Goal: Task Accomplishment & Management: Manage account settings

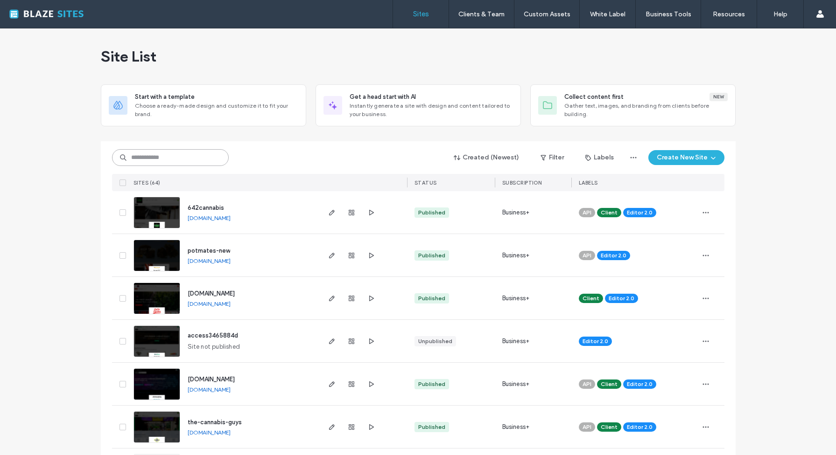
click at [178, 160] on input at bounding box center [170, 157] width 117 height 17
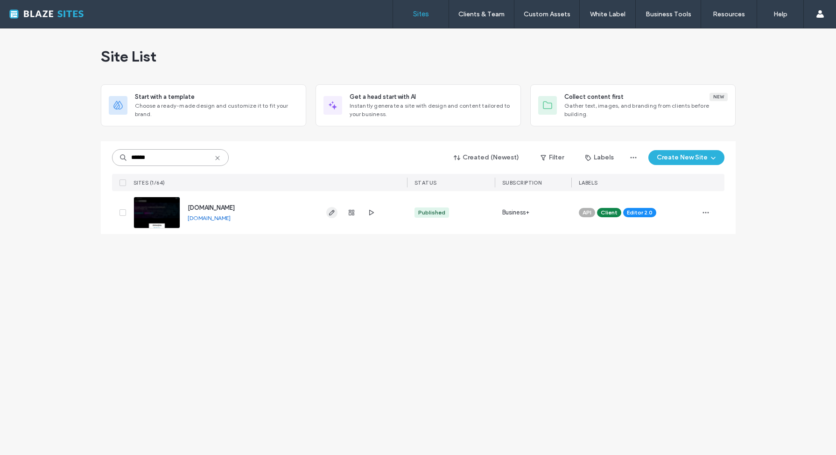
type input "******"
click at [330, 211] on icon "button" at bounding box center [331, 212] width 7 height 7
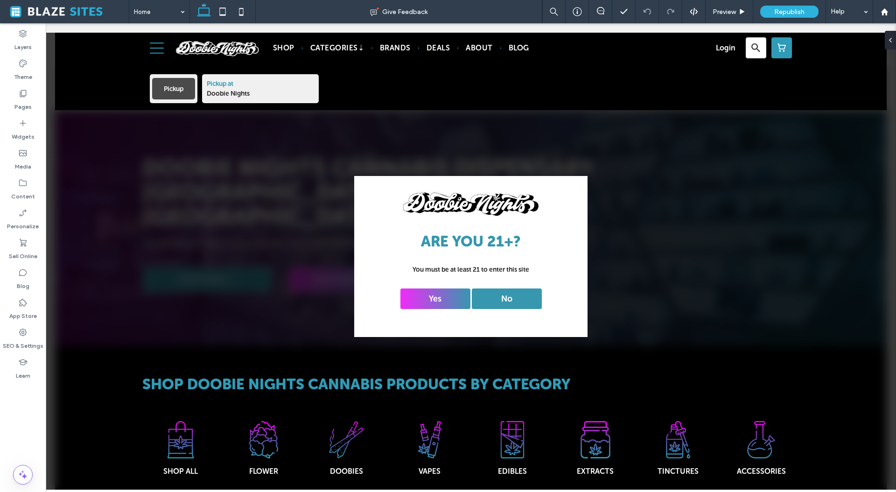
click at [32, 12] on span at bounding box center [68, 11] width 122 height 19
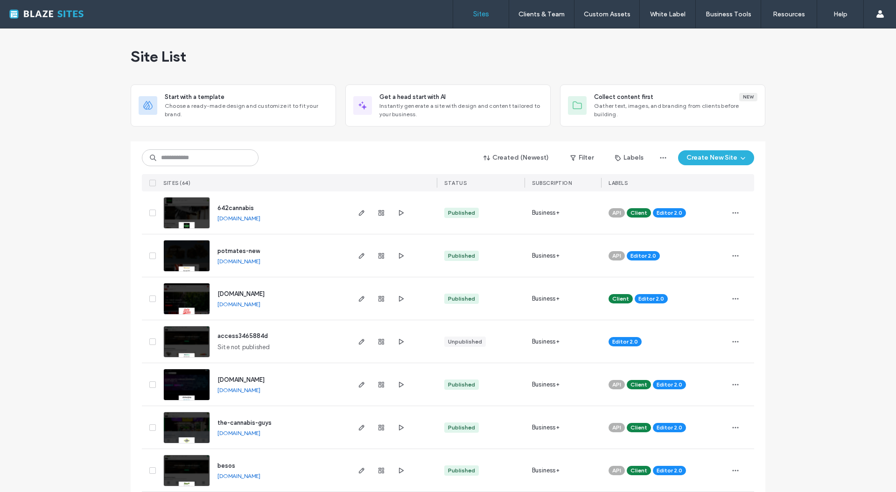
click at [67, 17] on div at bounding box center [60, 14] width 106 height 15
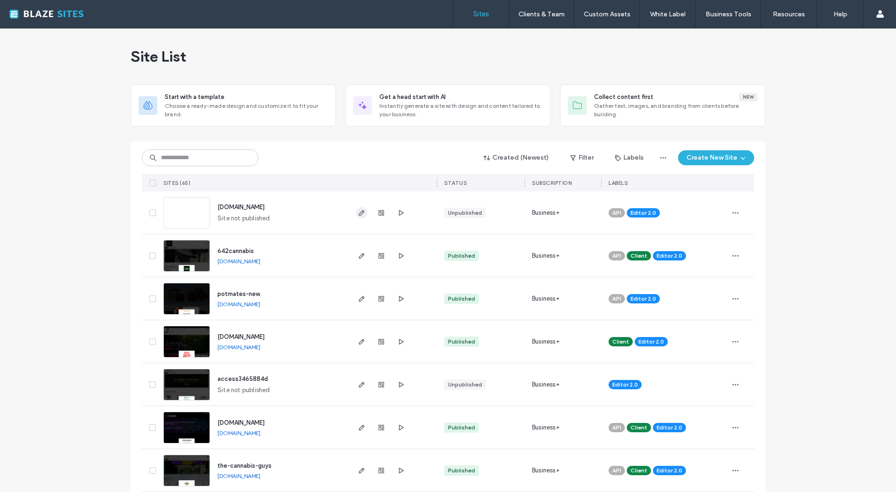
click at [358, 213] on icon "button" at bounding box center [361, 212] width 7 height 7
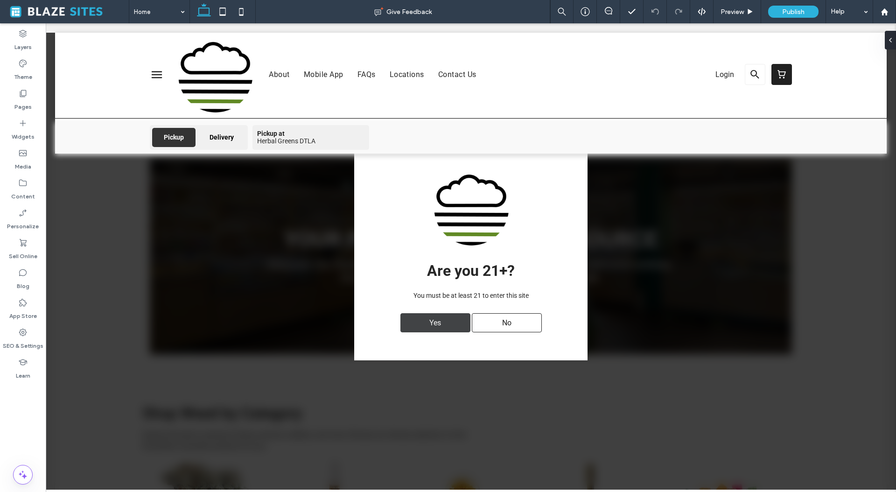
click at [418, 320] on div "Yes" at bounding box center [435, 322] width 70 height 19
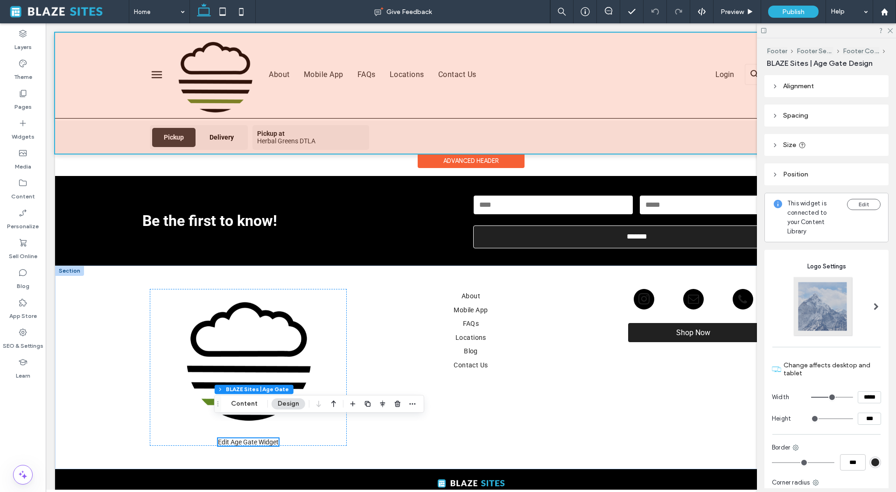
scroll to position [2427, 0]
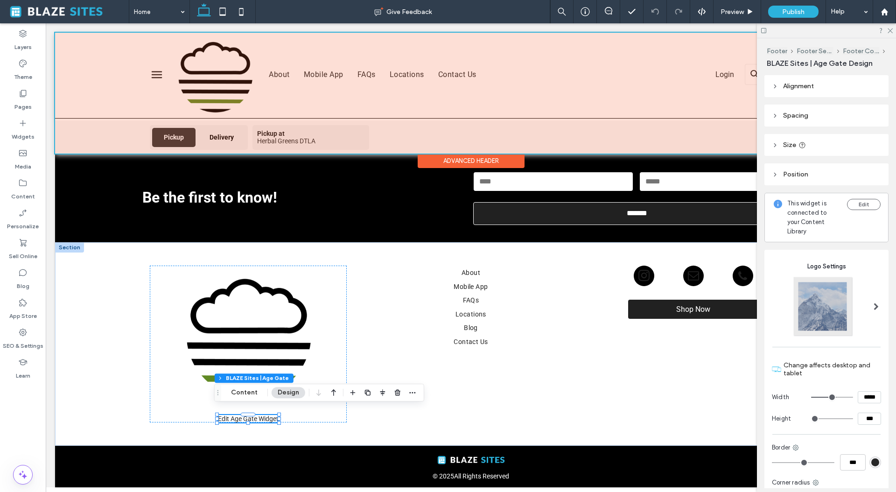
click at [225, 75] on div at bounding box center [471, 93] width 832 height 121
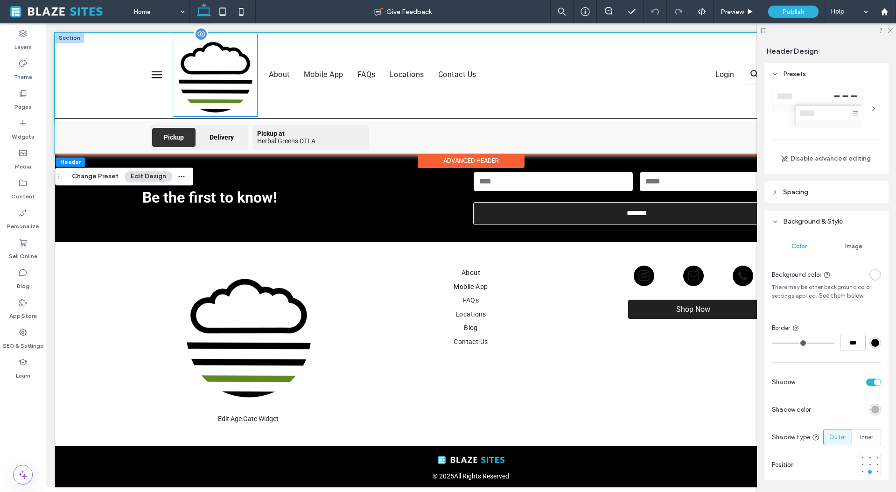
click at [203, 75] on img at bounding box center [215, 75] width 84 height 82
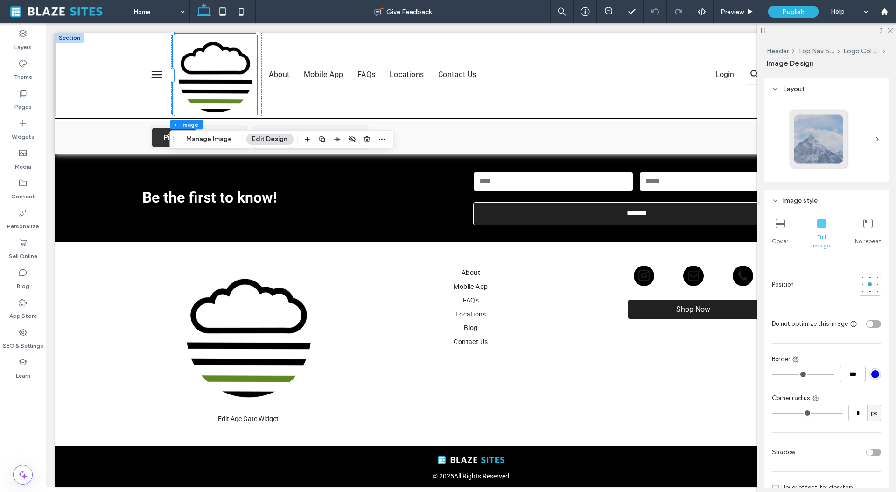
scroll to position [0, 0]
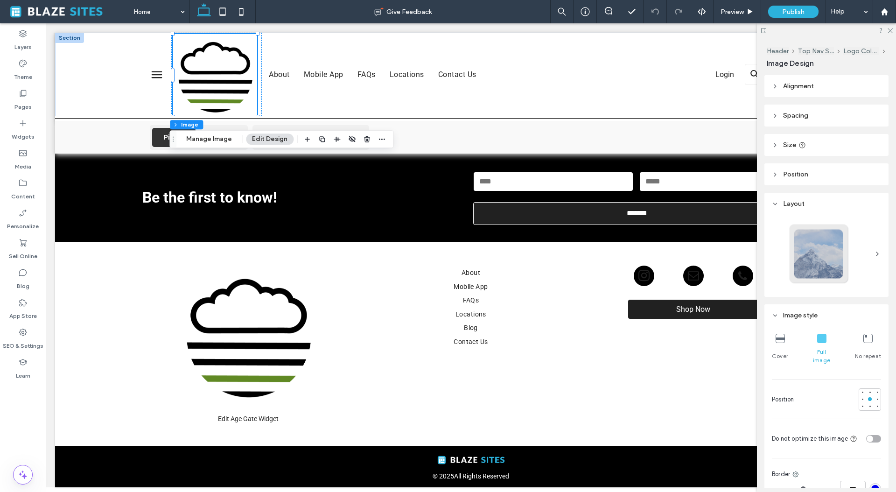
click at [781, 145] on header "Size" at bounding box center [826, 145] width 124 height 22
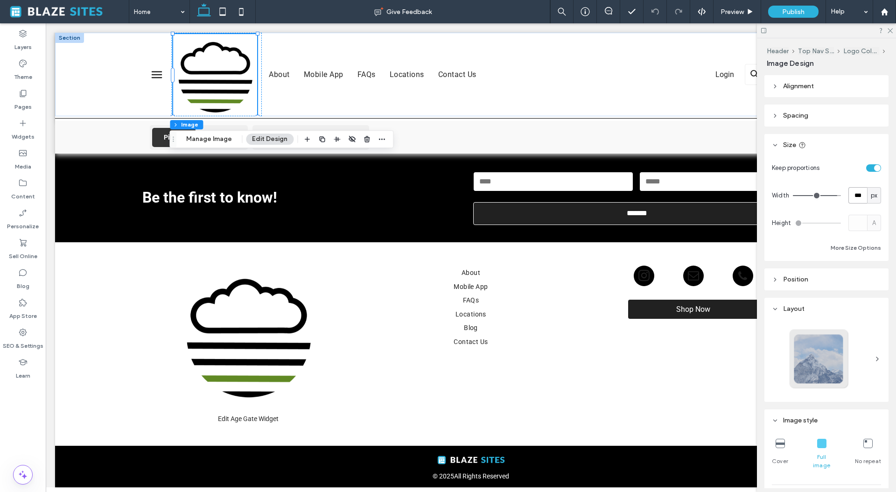
click at [854, 197] on input "***" at bounding box center [857, 195] width 19 height 16
type input "**"
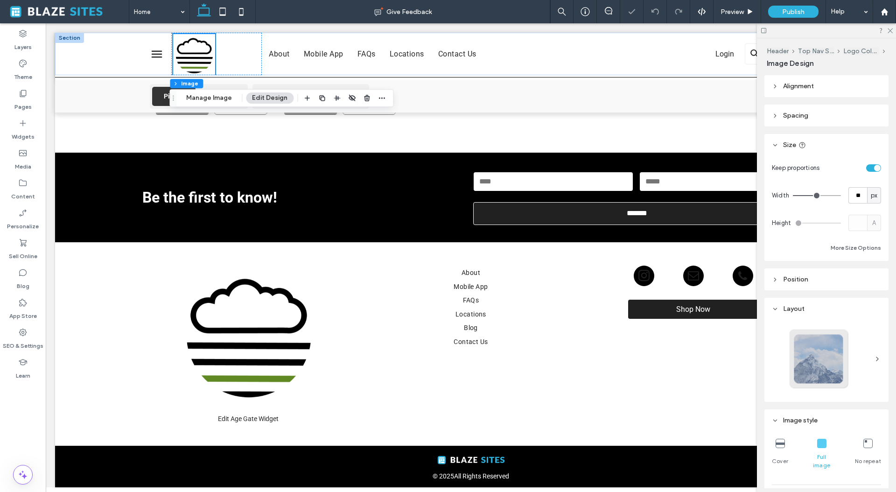
scroll to position [2386, 0]
click at [854, 195] on input "**" at bounding box center [857, 195] width 19 height 16
type input "**"
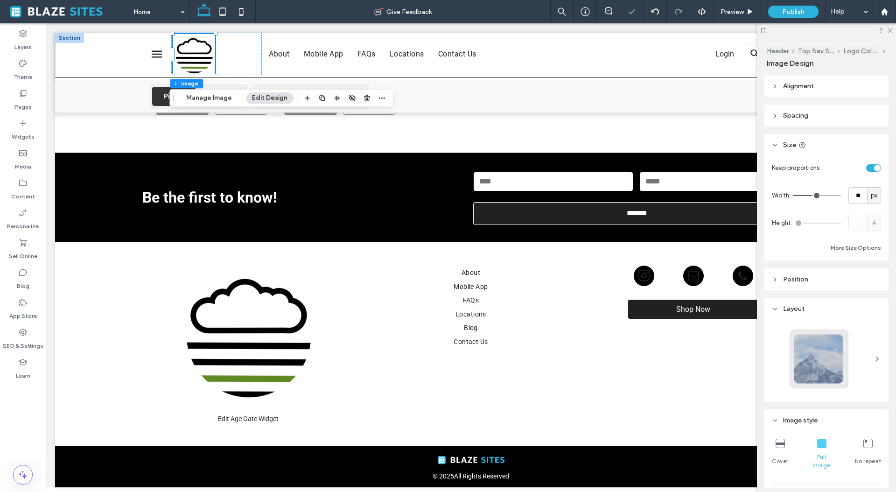
scroll to position [2379, 0]
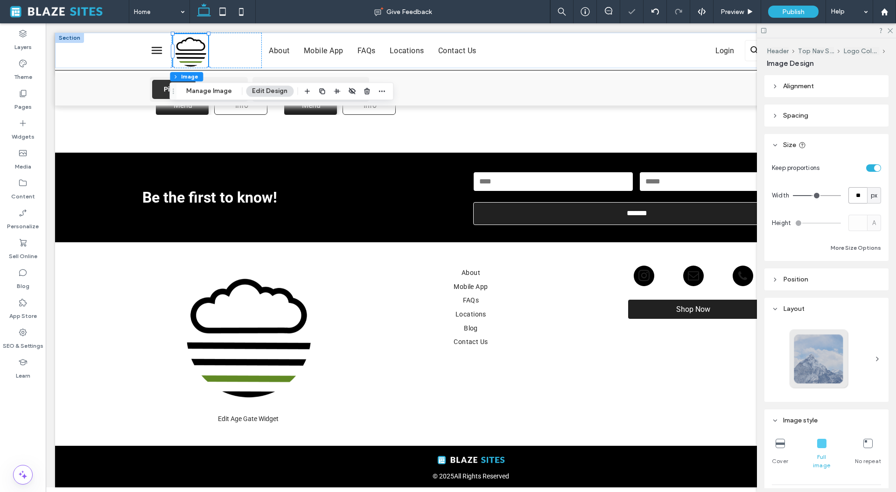
click at [848, 193] on input "**" at bounding box center [857, 195] width 19 height 16
type input "**"
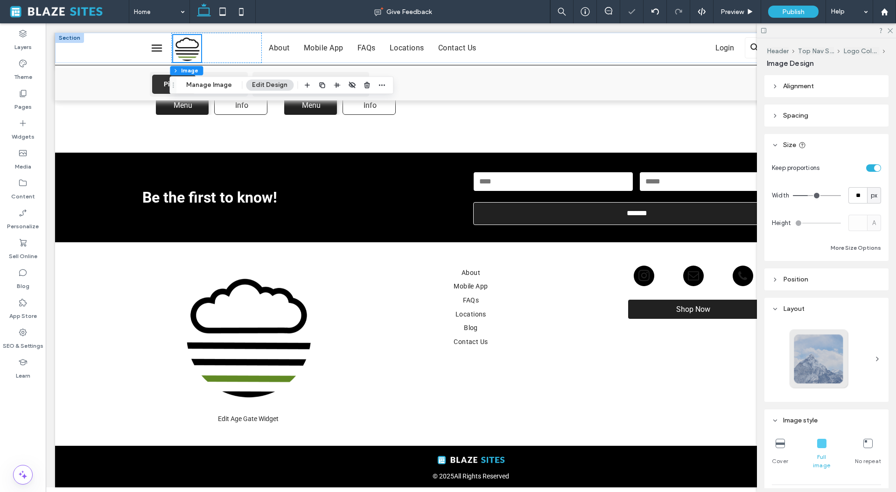
scroll to position [2374, 0]
click at [891, 30] on icon at bounding box center [890, 30] width 6 height 6
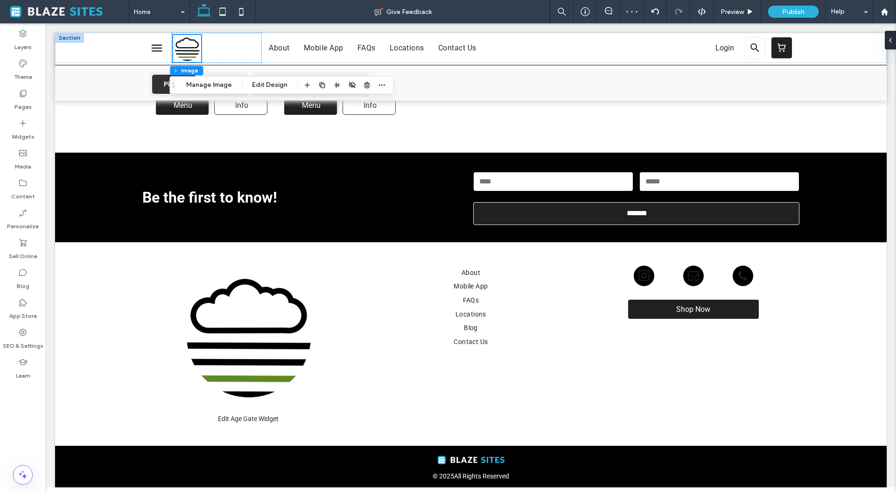
scroll to position [2367, 0]
click at [157, 84] on div "Pickup" at bounding box center [173, 84] width 43 height 19
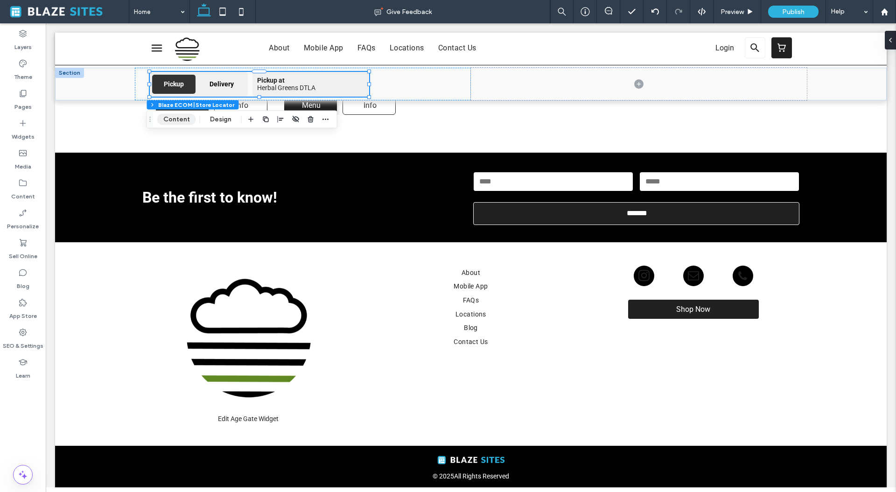
click at [181, 124] on button "Content" at bounding box center [176, 119] width 39 height 11
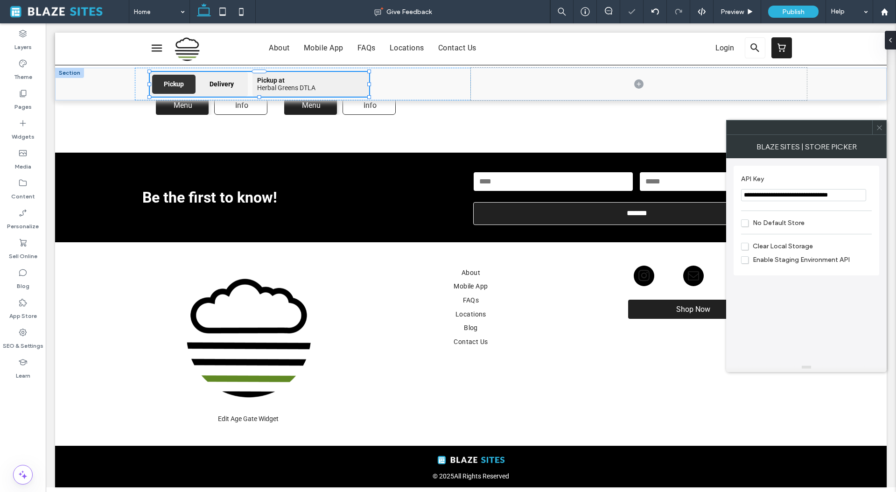
click at [790, 195] on input "**********" at bounding box center [803, 195] width 125 height 12
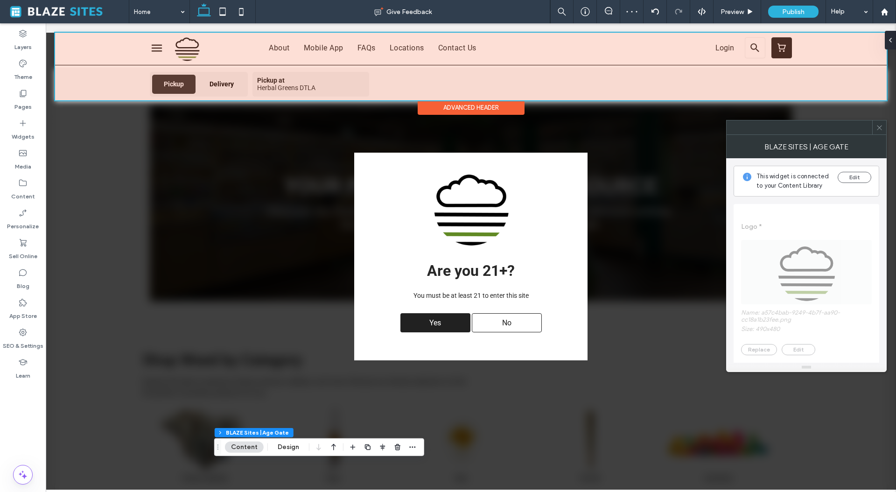
scroll to position [2322, 0]
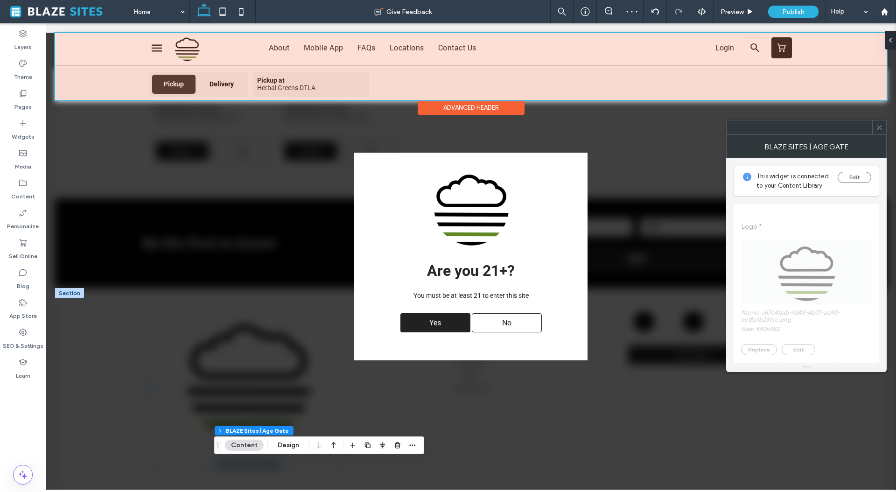
click at [163, 89] on div at bounding box center [471, 67] width 832 height 68
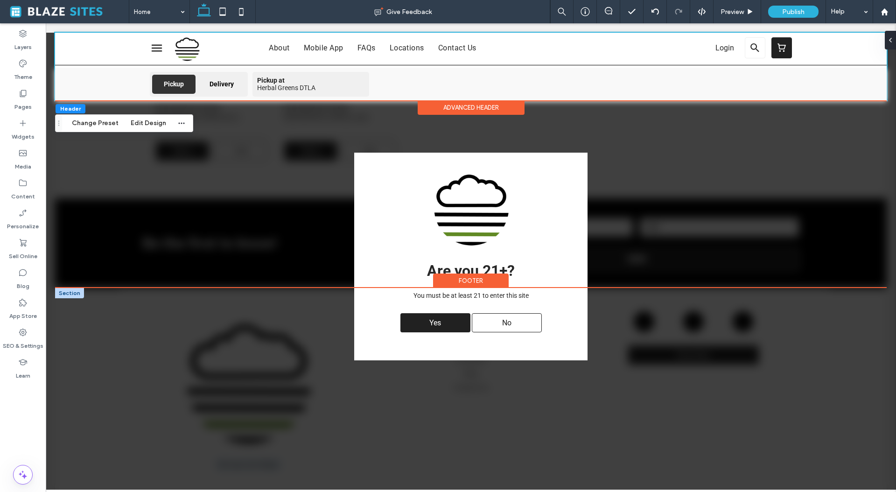
click at [445, 321] on div "Yes" at bounding box center [435, 322] width 70 height 19
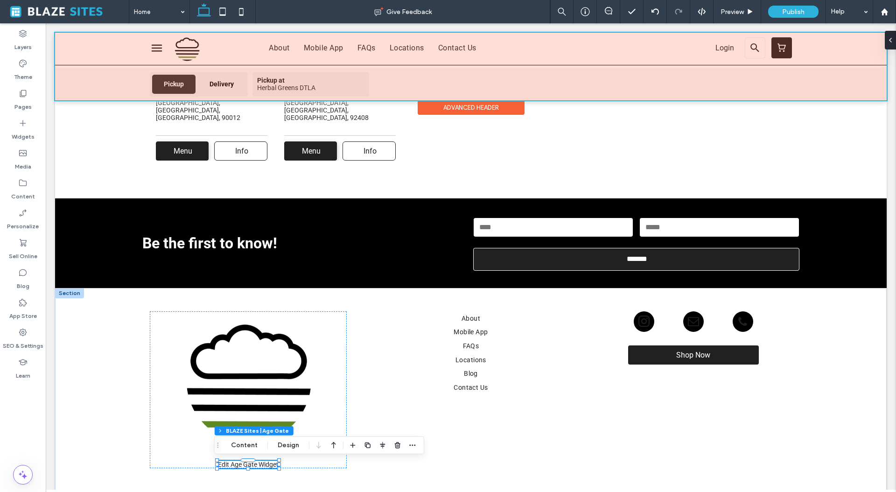
click at [184, 87] on div at bounding box center [471, 67] width 832 height 68
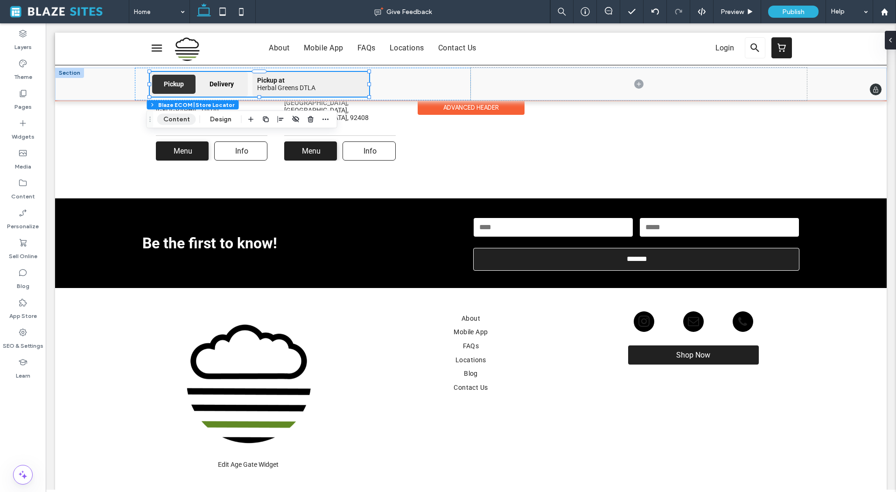
click at [168, 115] on button "Content" at bounding box center [176, 119] width 39 height 11
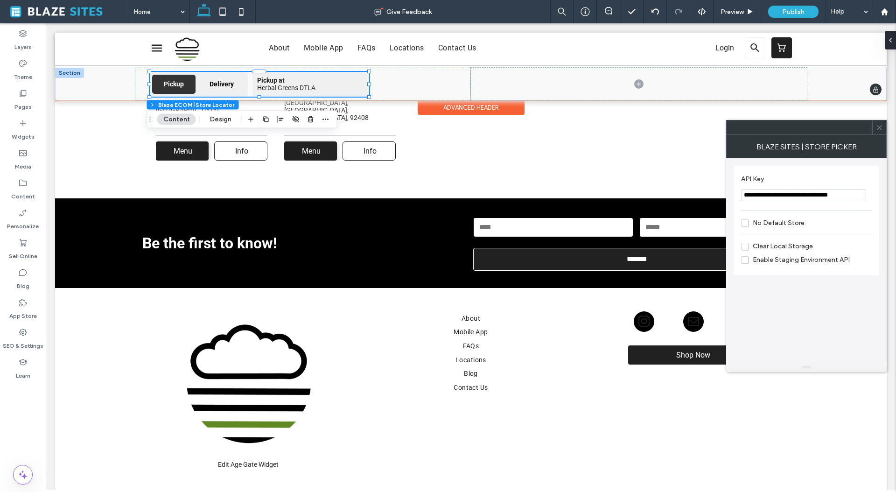
click at [768, 198] on input "**********" at bounding box center [803, 195] width 125 height 12
click at [767, 198] on input "**********" at bounding box center [803, 195] width 125 height 12
paste input "API Key"
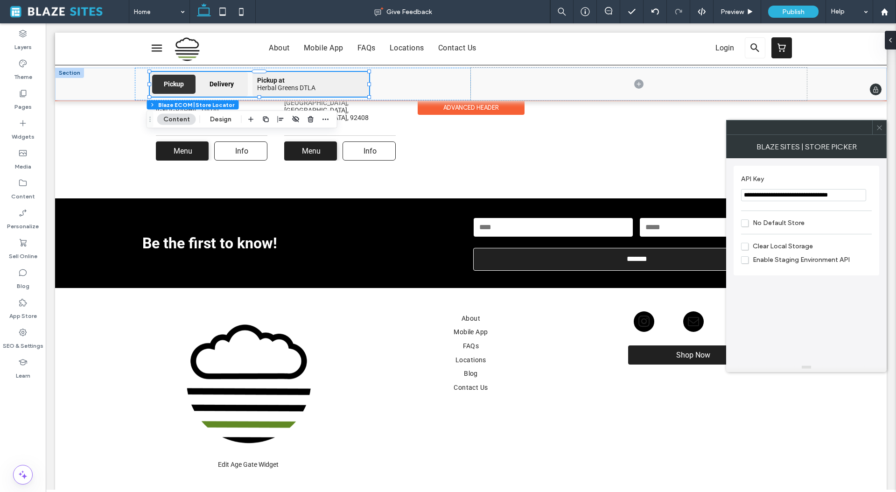
scroll to position [0, 1]
type input "**********"
click at [747, 246] on span "Clear Local Storage" at bounding box center [777, 247] width 72 height 8
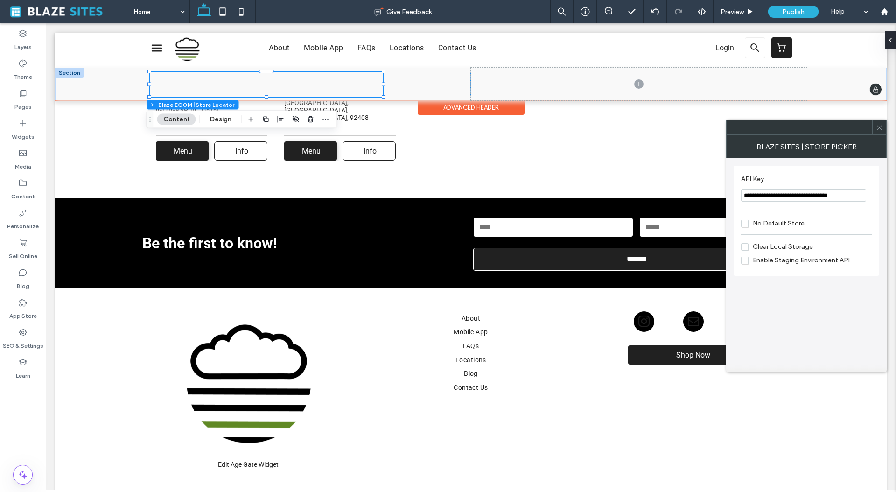
click at [879, 130] on icon at bounding box center [879, 127] width 7 height 7
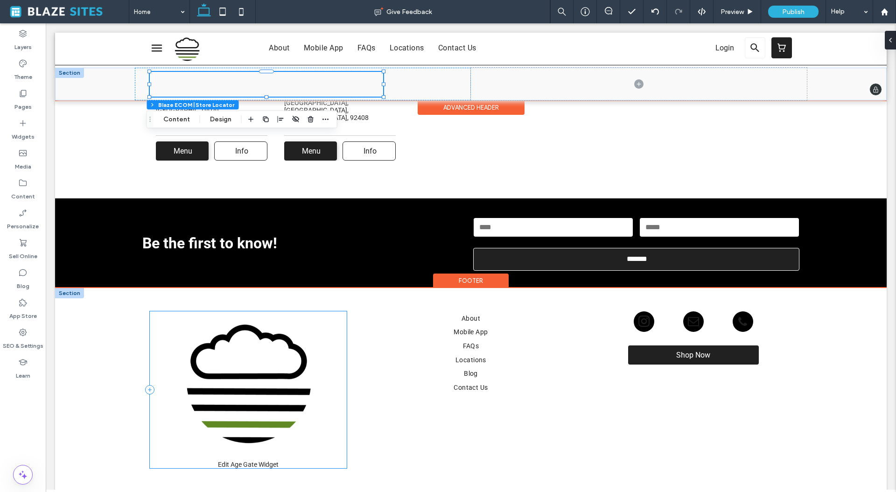
click at [333, 380] on div "Edit Age Gate Widget Are you 21+? You must be at least 21 to enter this site Ye…" at bounding box center [248, 389] width 197 height 157
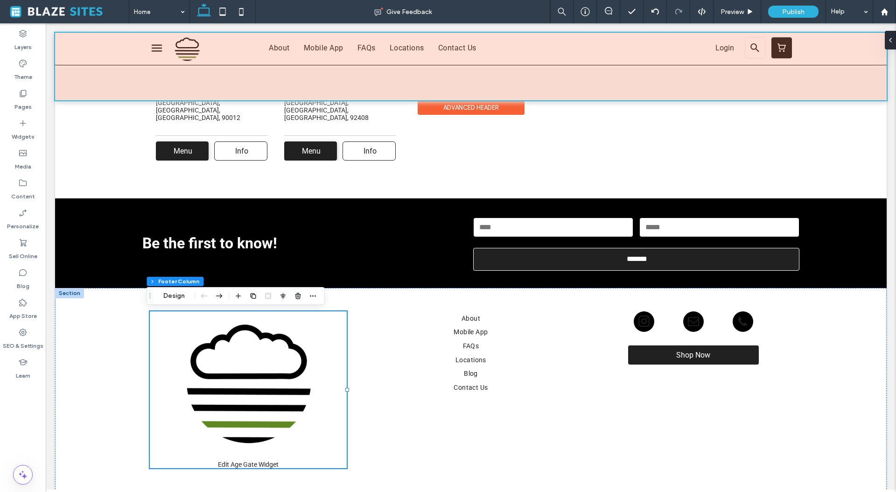
click at [182, 84] on div at bounding box center [471, 67] width 832 height 68
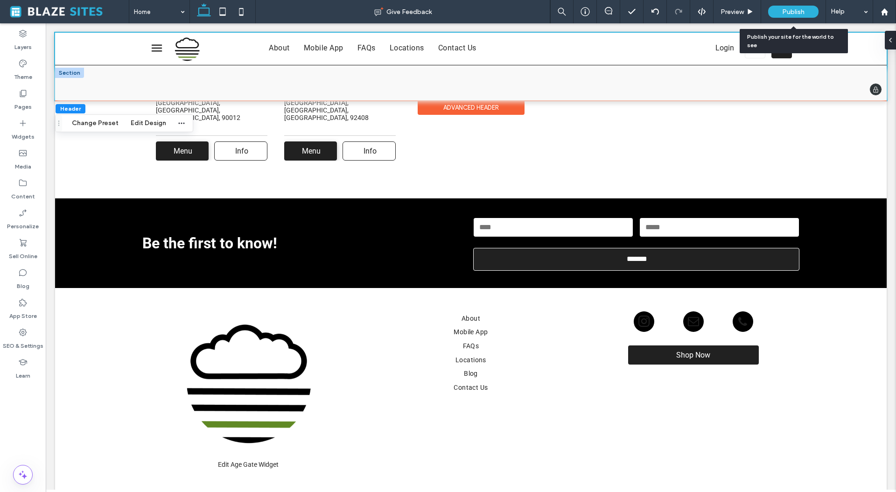
click at [792, 10] on span "Publish" at bounding box center [793, 12] width 22 height 8
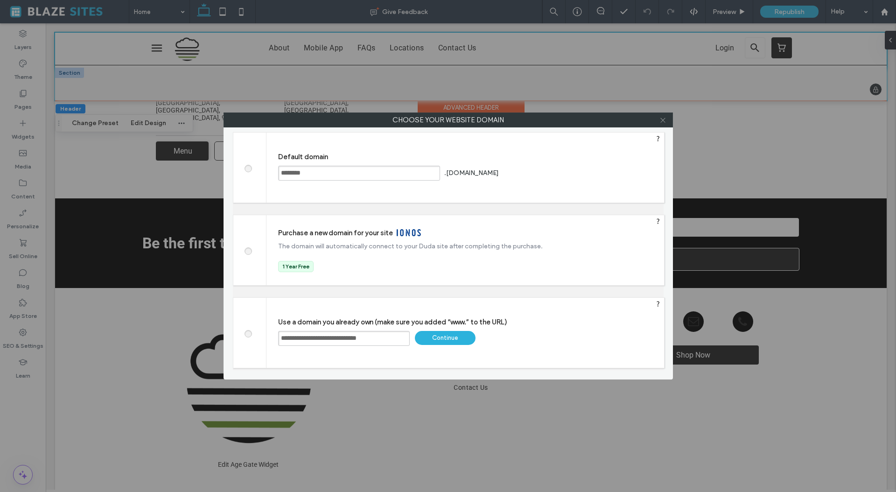
click at [662, 119] on icon at bounding box center [662, 120] width 7 height 7
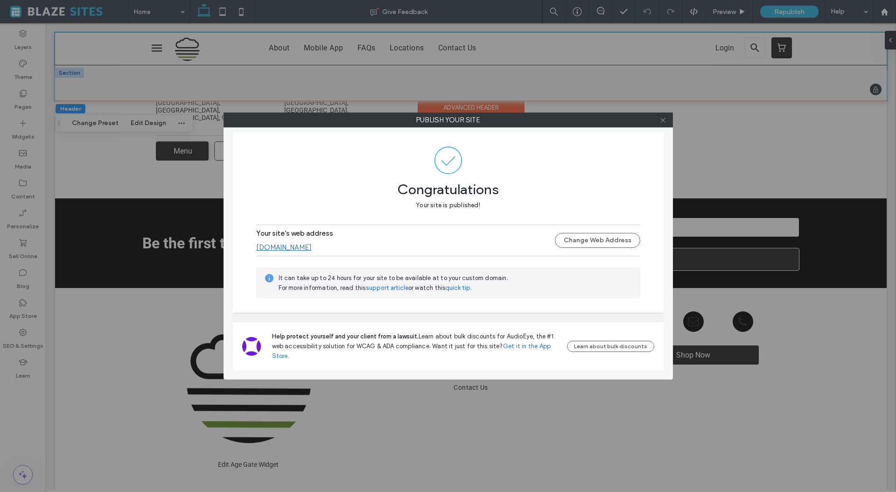
click at [660, 120] on icon at bounding box center [662, 120] width 7 height 7
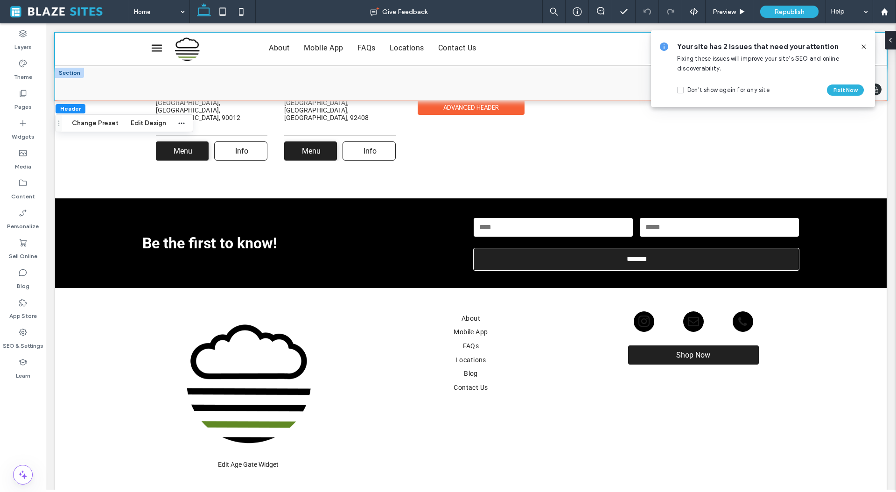
click at [63, 9] on span at bounding box center [68, 11] width 122 height 19
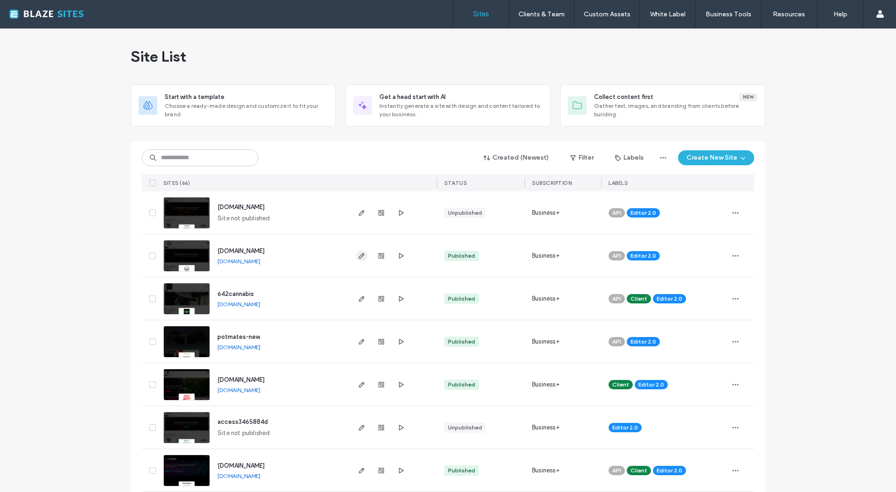
click at [356, 255] on span "button" at bounding box center [361, 255] width 11 height 11
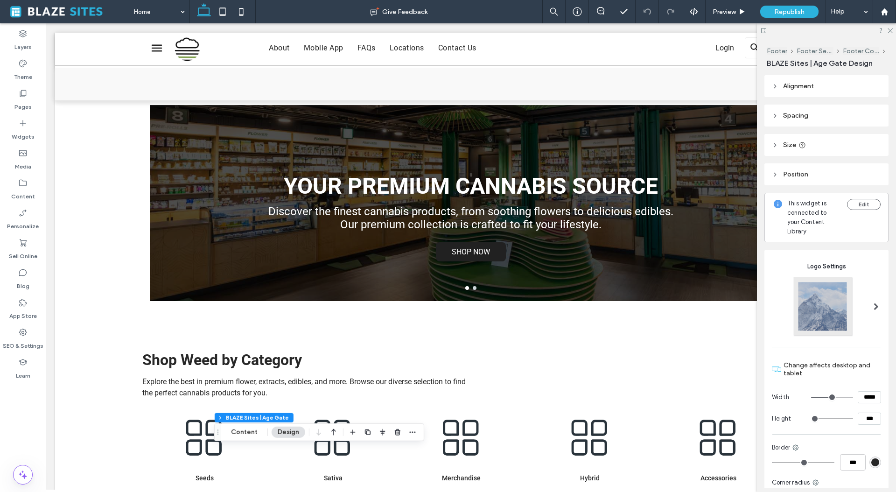
click at [184, 100] on div at bounding box center [471, 100] width 832 height 0
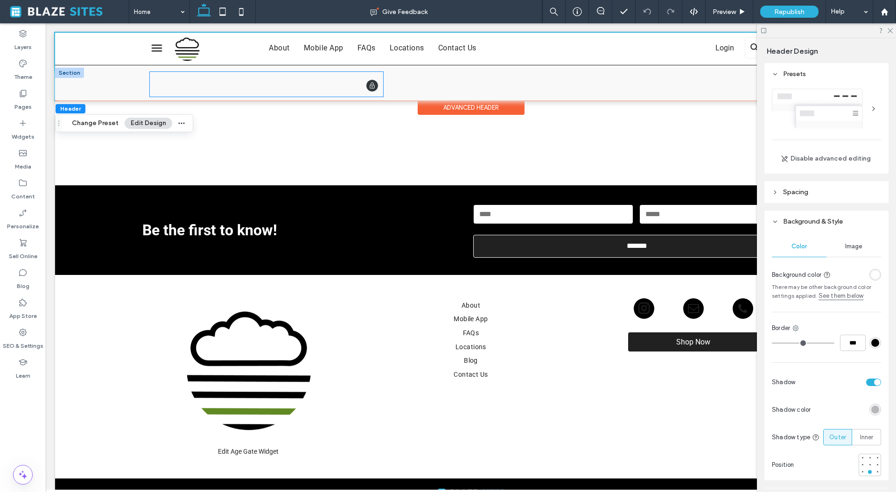
click at [176, 88] on div "Pickup Delivery" at bounding box center [266, 84] width 233 height 25
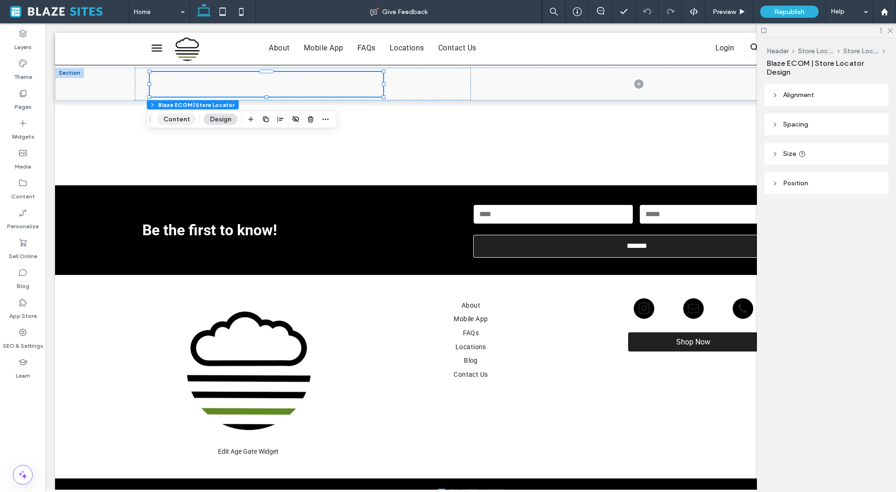
click at [168, 118] on button "Content" at bounding box center [176, 119] width 39 height 11
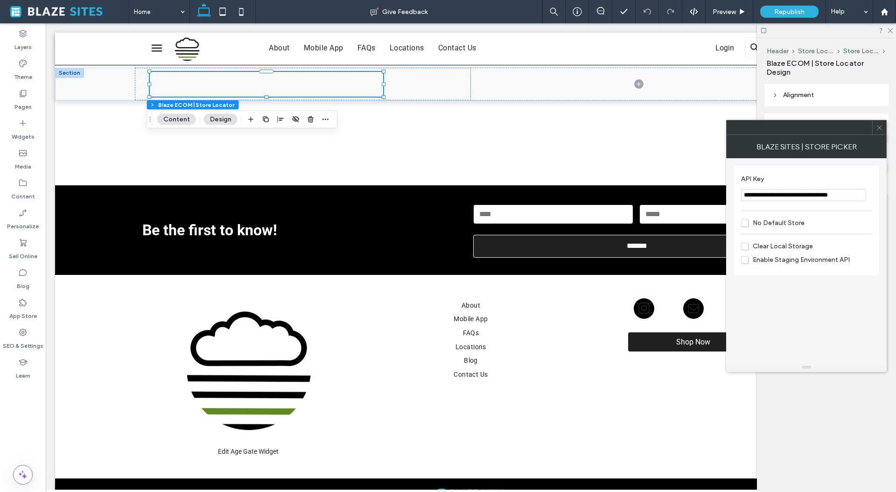
click at [879, 126] on icon at bounding box center [879, 127] width 7 height 7
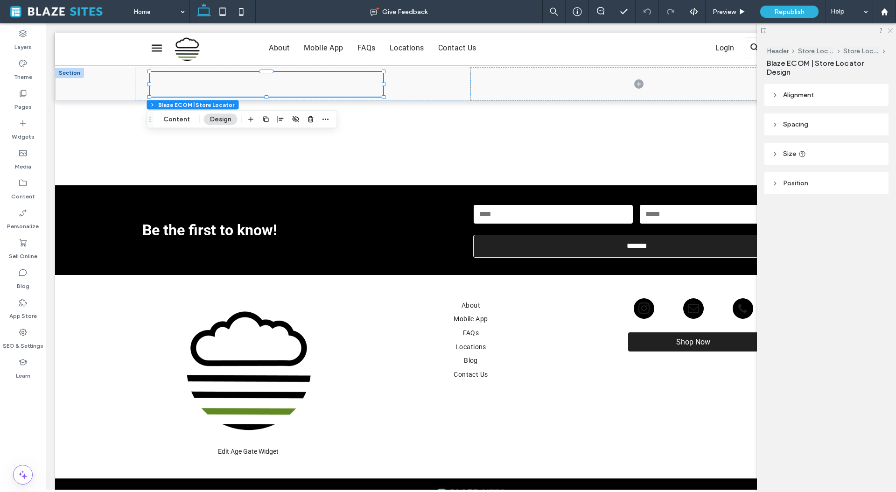
click at [891, 31] on use at bounding box center [890, 30] width 5 height 5
click at [895, 23] on div "Header Store Locator Section Store Locator Column Blaze ECOM | Store Locator De…" at bounding box center [896, 23] width 0 height 0
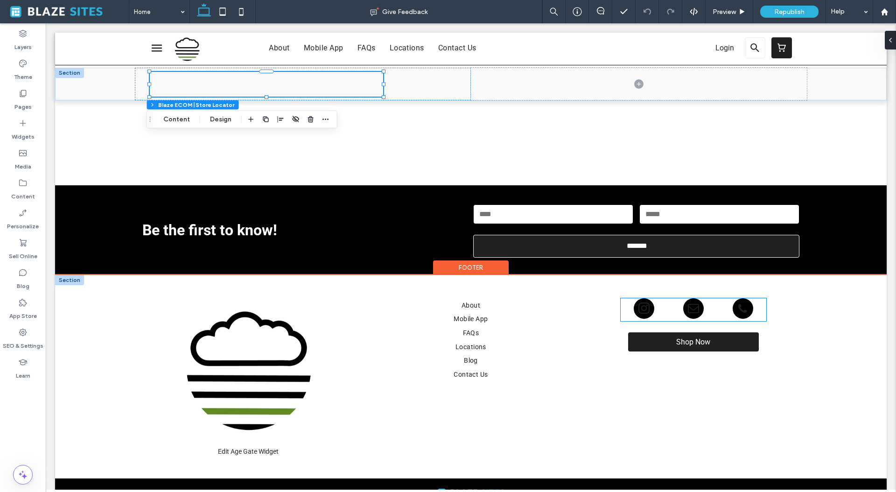
click at [636, 312] on span "instagram" at bounding box center [644, 308] width 21 height 21
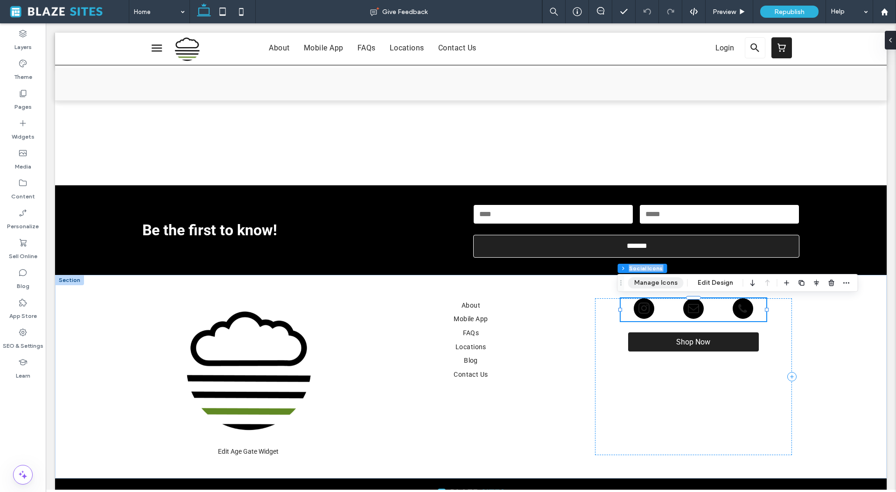
click at [661, 280] on button "Manage Icons" at bounding box center [656, 282] width 56 height 11
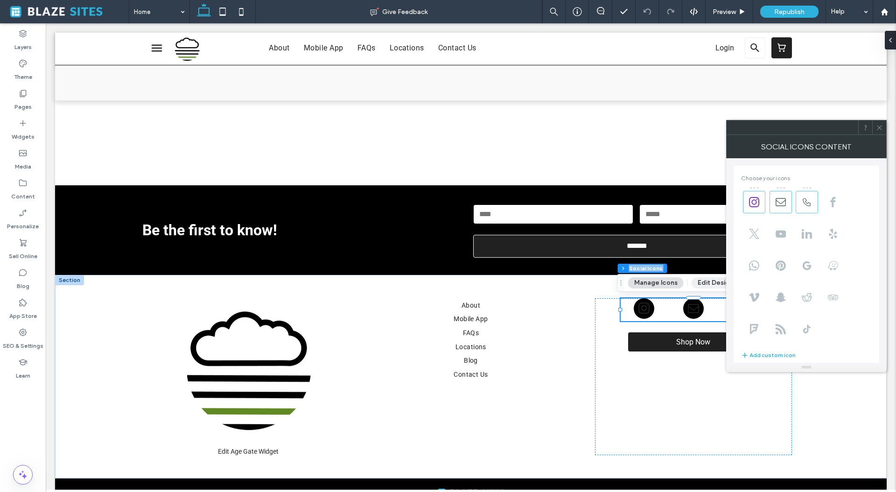
click at [700, 282] on button "Edit Design" at bounding box center [716, 282] width 48 height 11
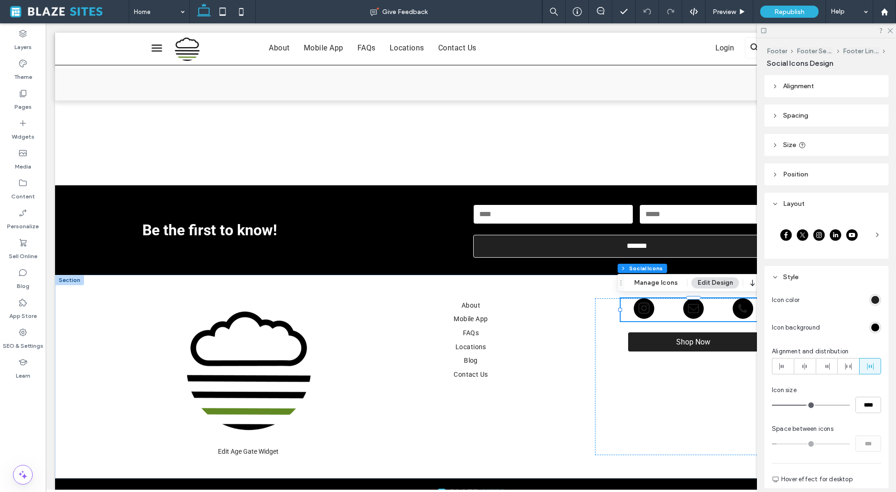
click at [871, 299] on div "rgb(33, 33, 33)" at bounding box center [875, 300] width 8 height 8
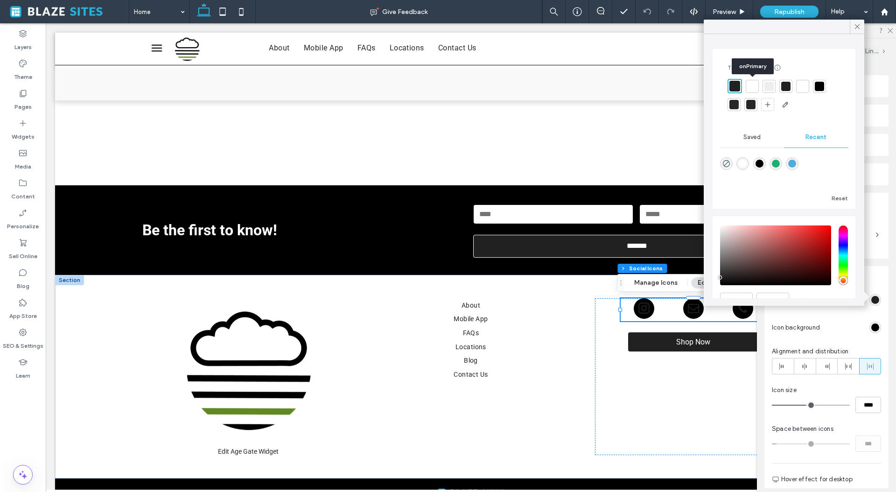
click at [749, 88] on div at bounding box center [752, 86] width 9 height 9
click at [857, 26] on use at bounding box center [857, 26] width 5 height 5
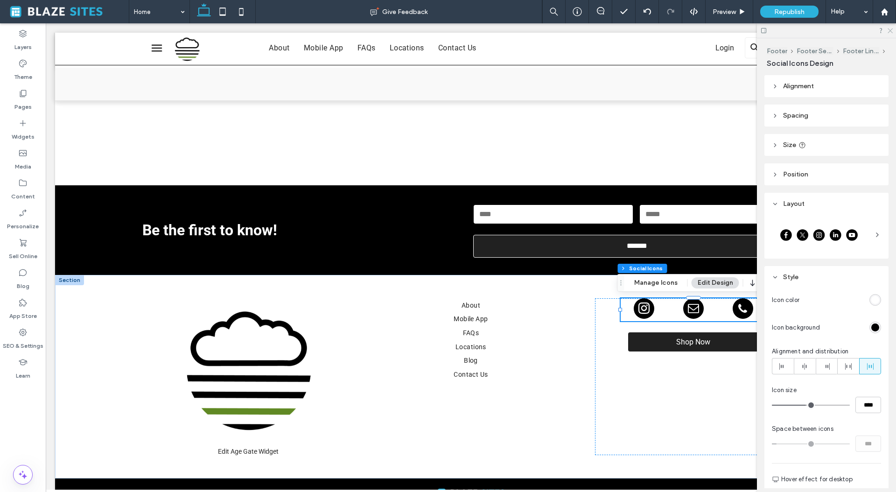
click at [890, 28] on icon at bounding box center [890, 30] width 6 height 6
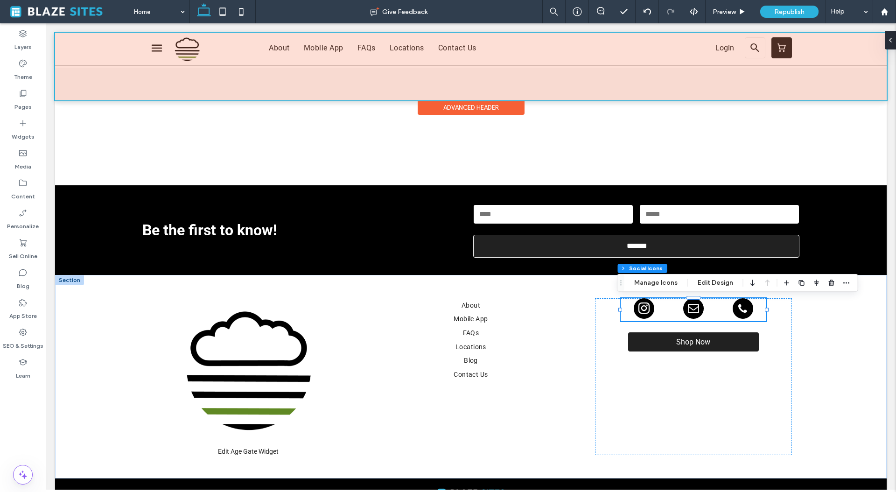
click at [231, 88] on div at bounding box center [471, 67] width 832 height 68
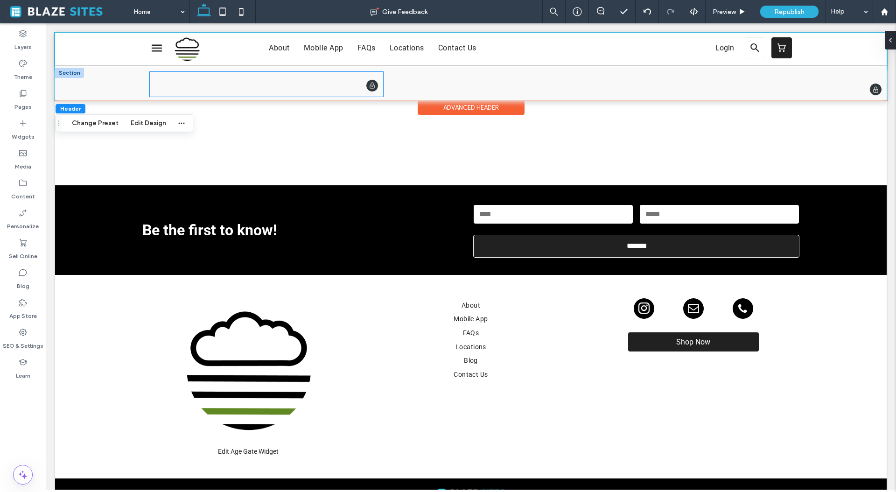
click at [371, 89] on div at bounding box center [372, 85] width 13 height 13
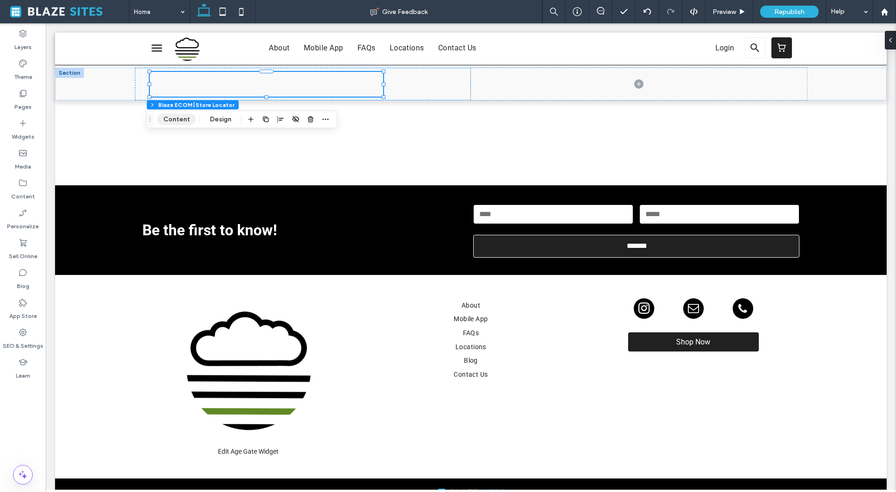
click at [176, 119] on button "Content" at bounding box center [176, 119] width 39 height 11
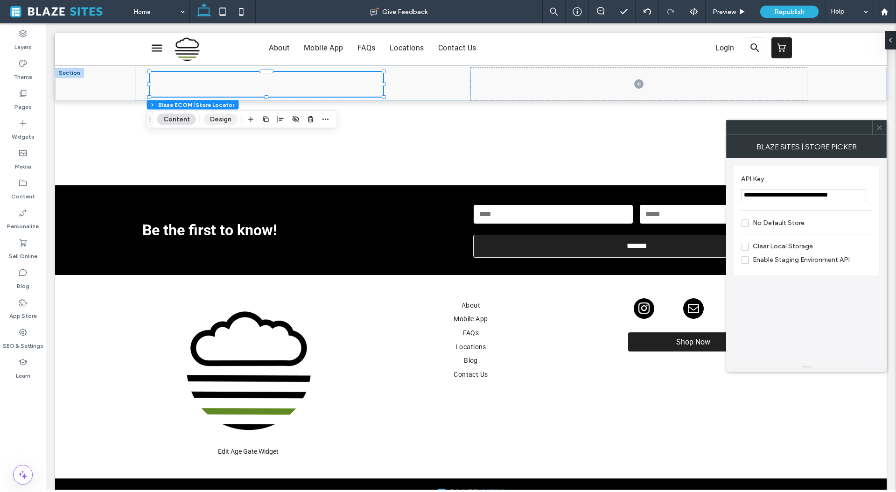
click at [214, 118] on button "Design" at bounding box center [221, 119] width 34 height 11
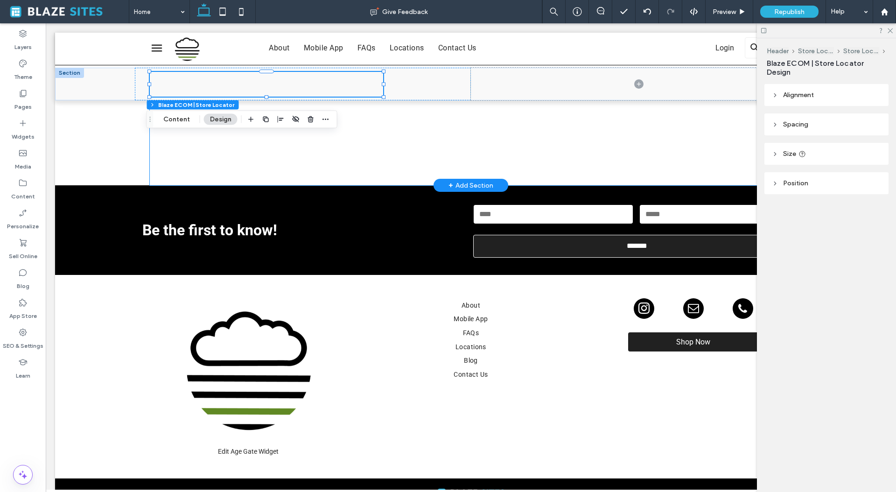
click at [446, 150] on div "Our Locations Your friendly neighborhood dispensary is just around the corner. …" at bounding box center [471, 26] width 642 height 317
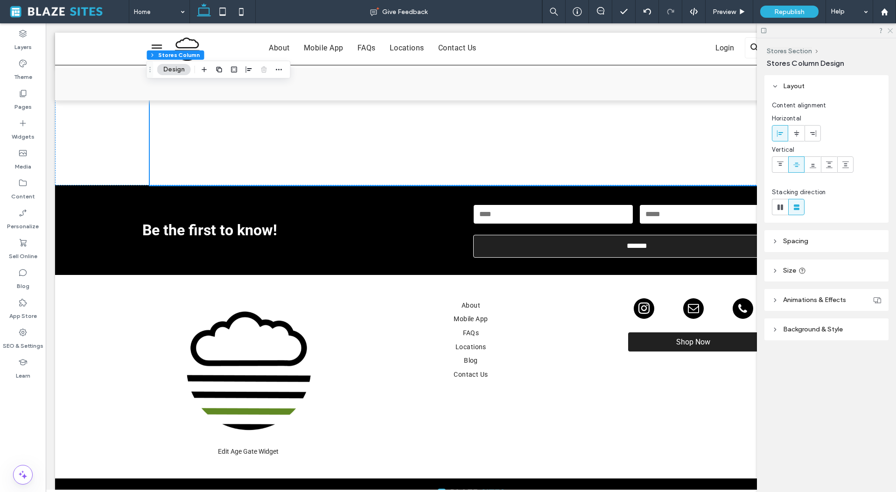
click at [889, 33] on icon at bounding box center [890, 30] width 6 height 6
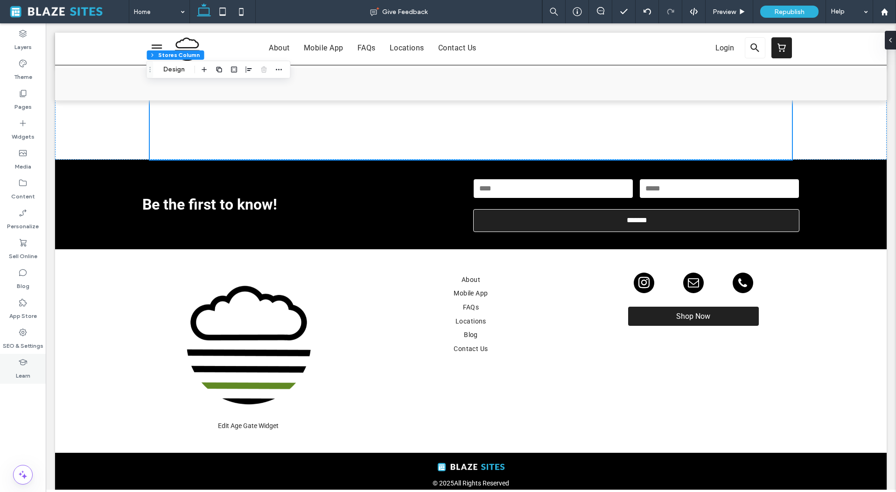
scroll to position [2361, 0]
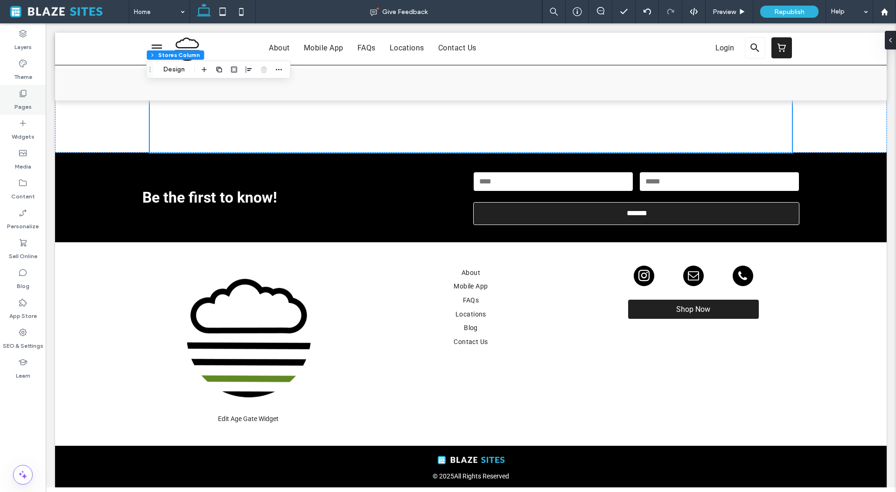
click at [18, 96] on icon at bounding box center [22, 93] width 9 height 9
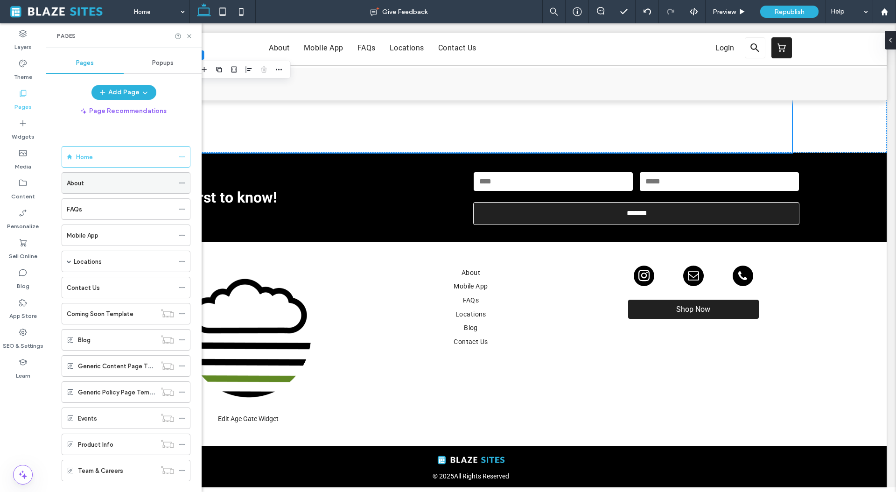
click at [99, 183] on div "About" at bounding box center [120, 183] width 107 height 10
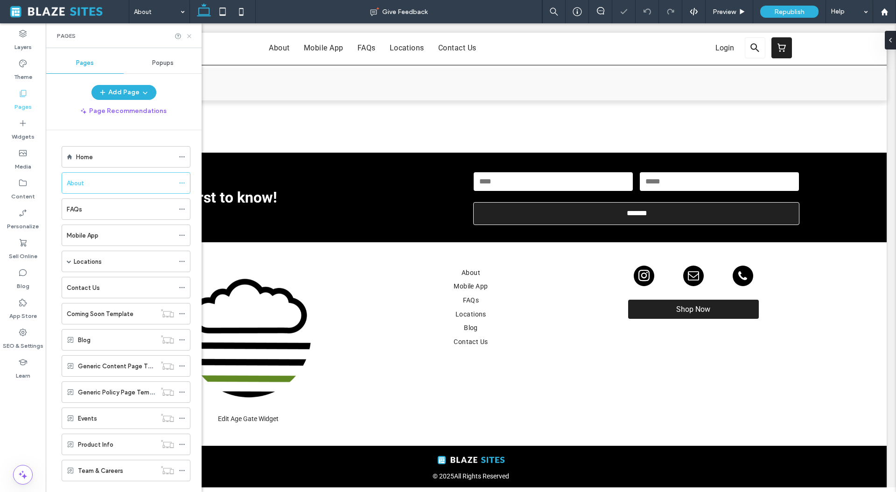
click at [190, 36] on icon at bounding box center [189, 36] width 7 height 7
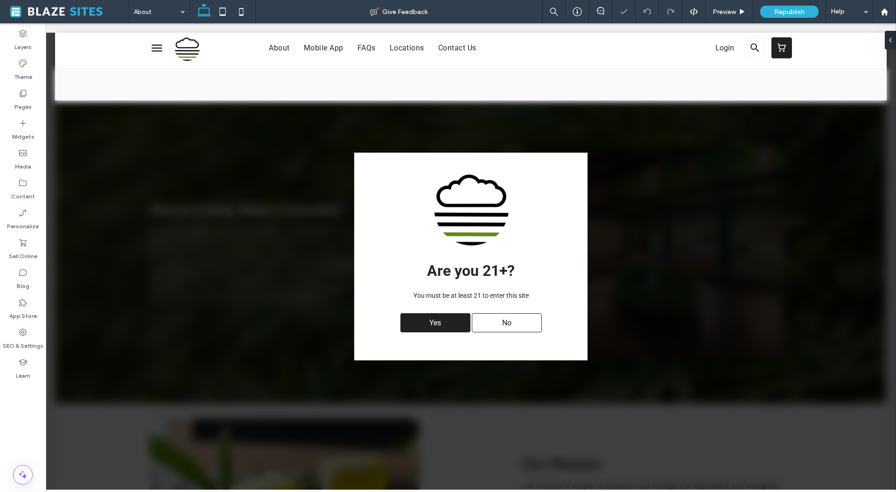
click at [415, 330] on div "Yes" at bounding box center [435, 322] width 70 height 19
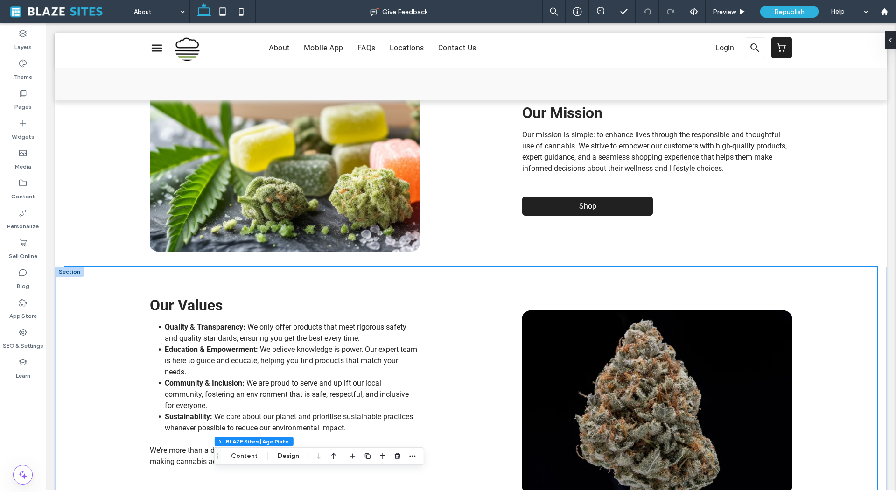
scroll to position [269, 0]
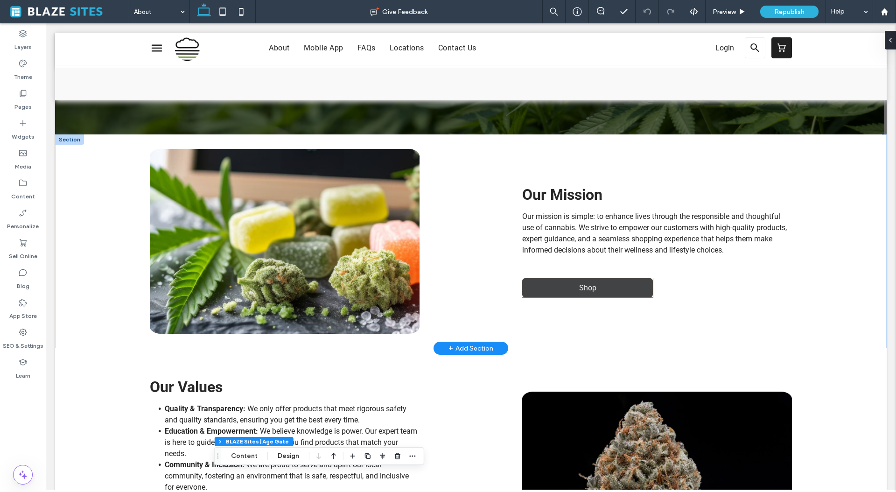
click at [610, 296] on link "Shop" at bounding box center [587, 287] width 131 height 19
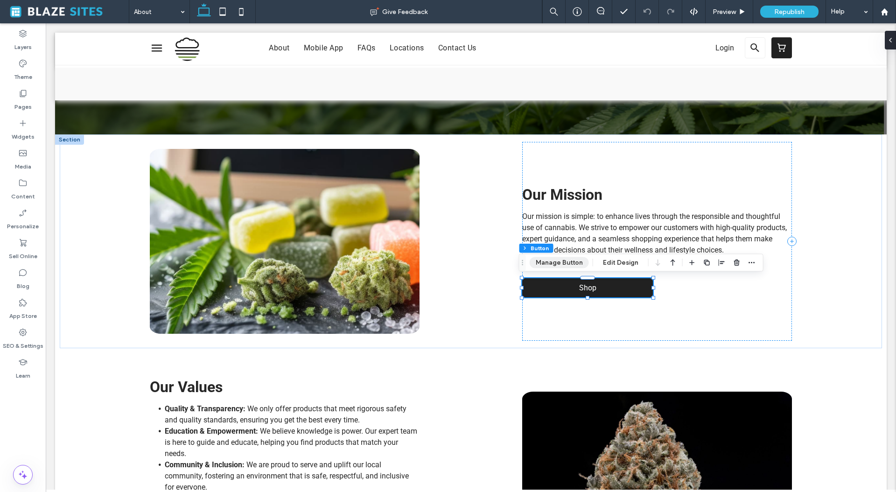
click at [570, 266] on button "Manage Button" at bounding box center [559, 262] width 59 height 11
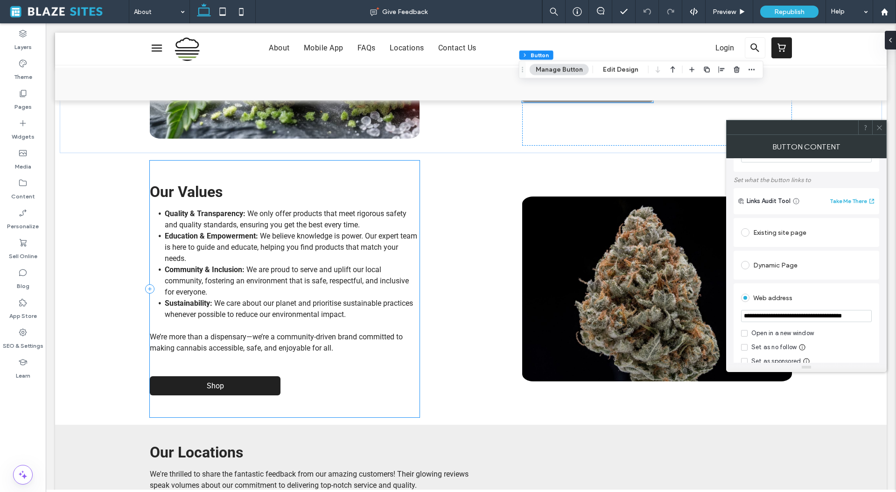
scroll to position [512, 0]
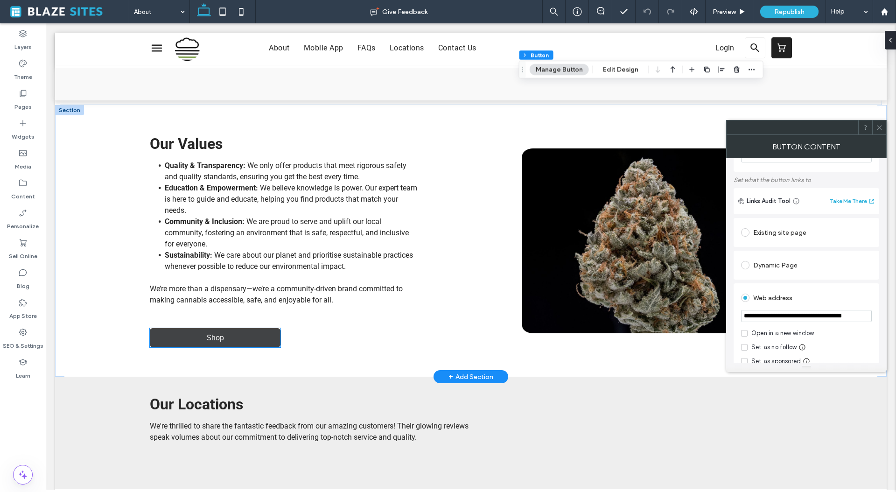
click at [187, 342] on link "Shop" at bounding box center [215, 337] width 131 height 19
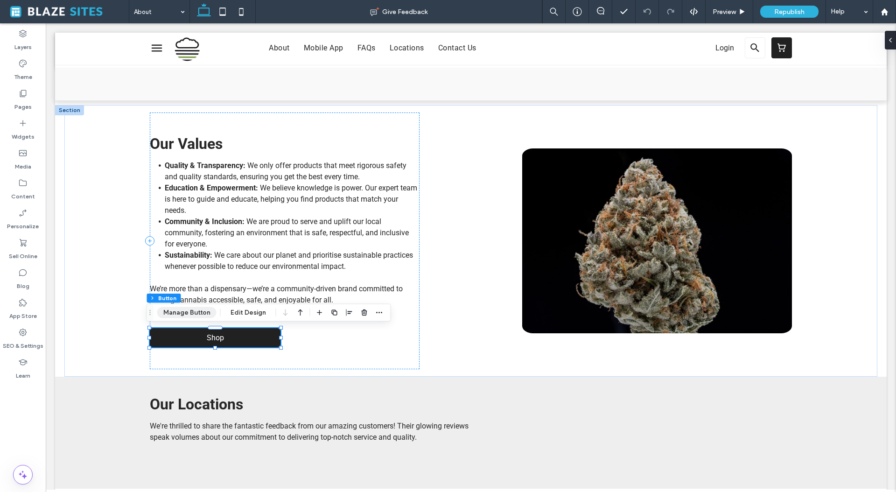
click at [188, 315] on button "Manage Button" at bounding box center [186, 312] width 59 height 11
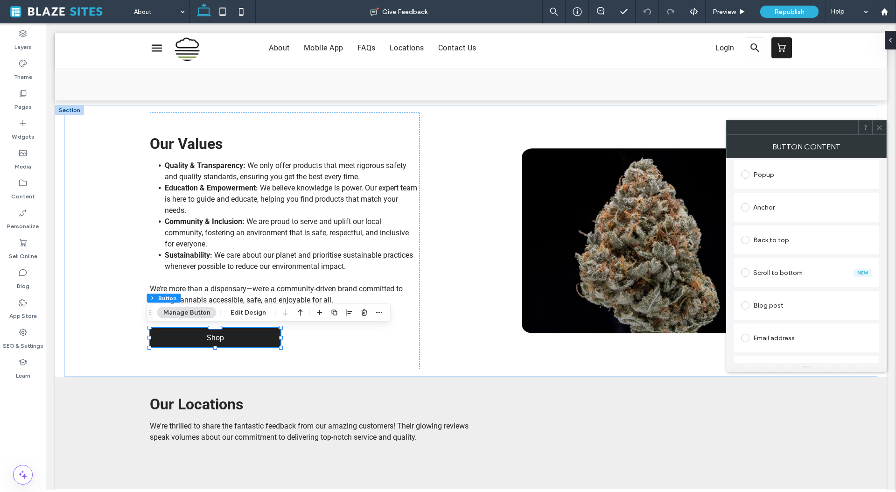
scroll to position [322, 0]
click at [881, 131] on span at bounding box center [879, 127] width 7 height 14
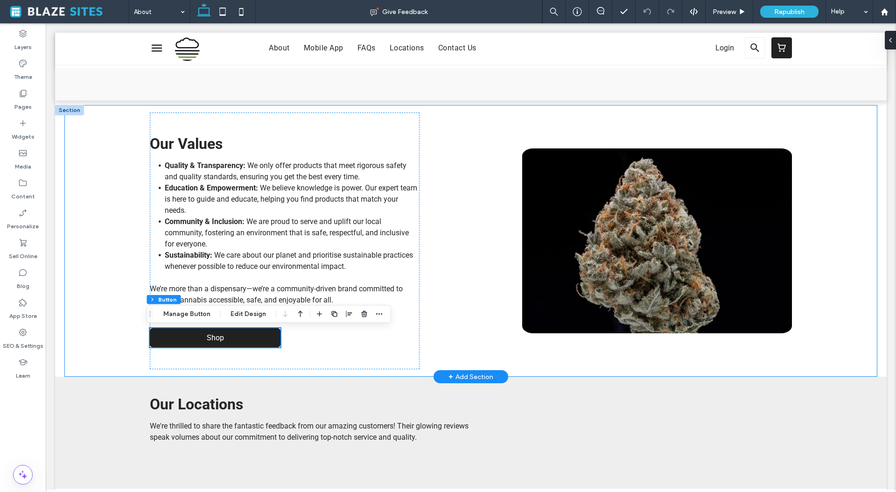
scroll to position [265, 0]
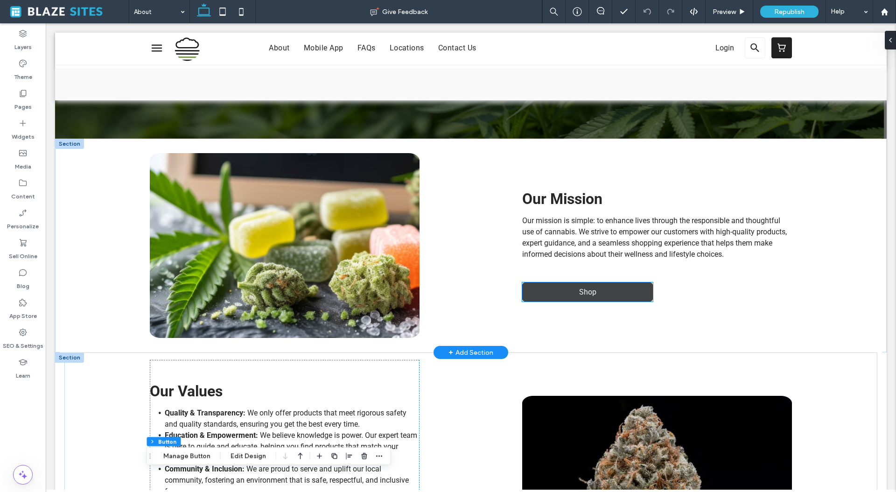
click at [570, 292] on link "Shop" at bounding box center [587, 291] width 131 height 19
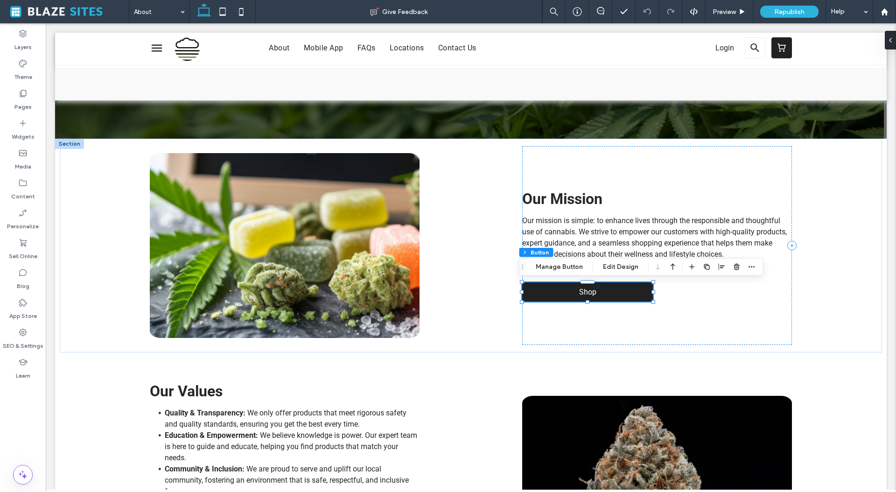
click at [572, 273] on div "Section Column Button Manage Button Edit Design" at bounding box center [641, 267] width 245 height 18
click at [571, 267] on button "Manage Button" at bounding box center [559, 266] width 59 height 11
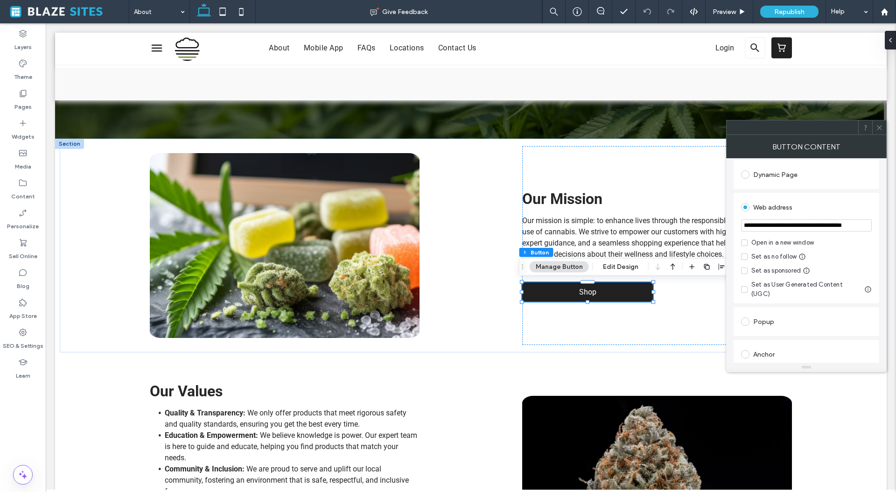
scroll to position [162, 0]
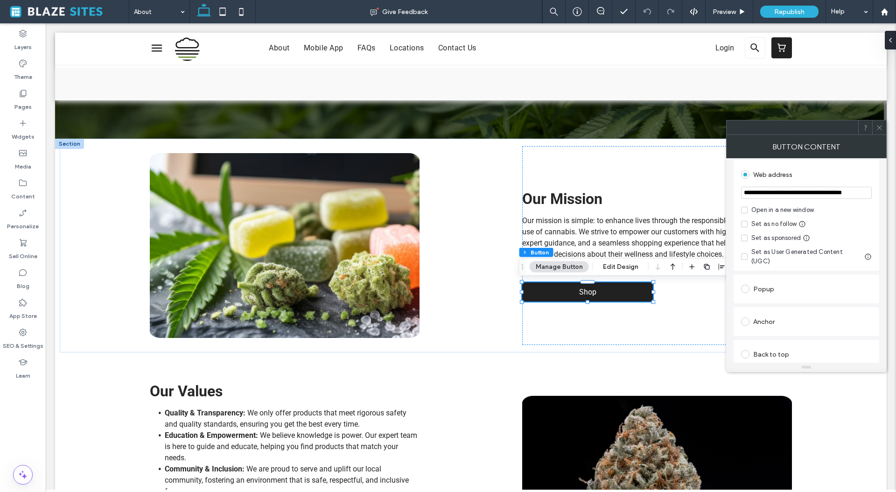
click at [881, 127] on icon at bounding box center [879, 127] width 7 height 7
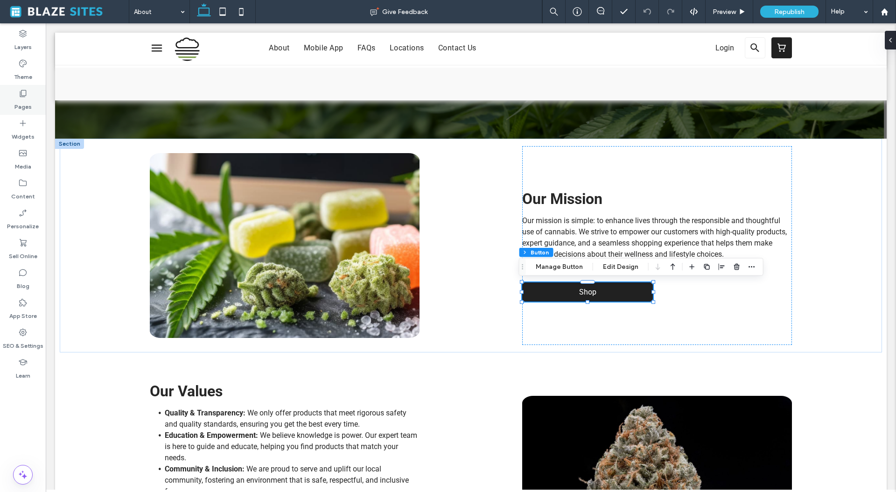
click at [25, 93] on icon at bounding box center [22, 93] width 9 height 9
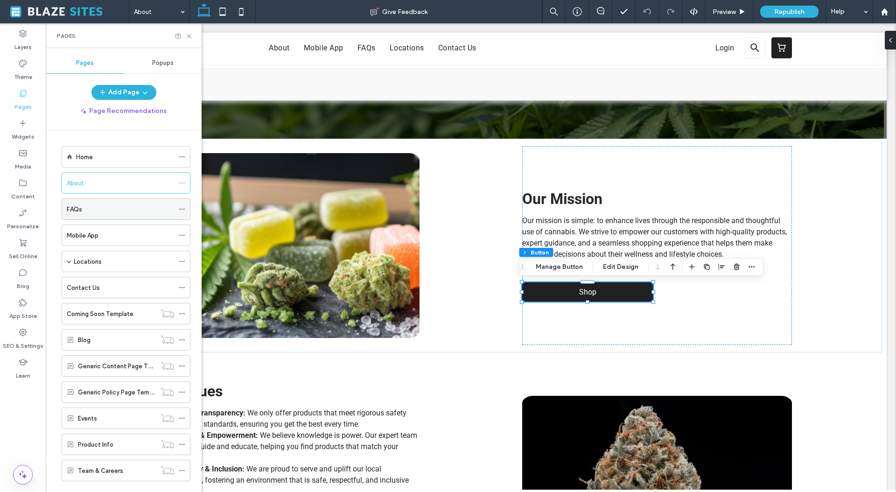
click at [124, 210] on div "FAQs" at bounding box center [120, 209] width 107 height 10
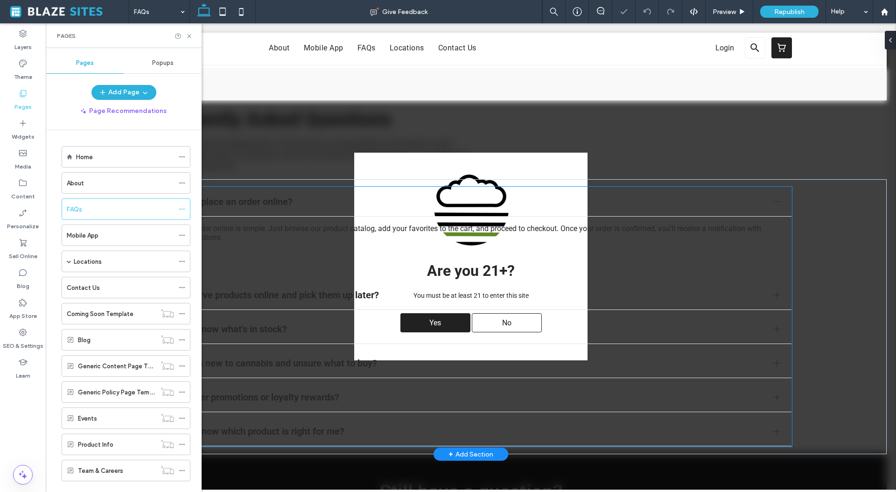
click at [434, 323] on span "How do I know what's in stock?" at bounding box center [462, 328] width 609 height 11
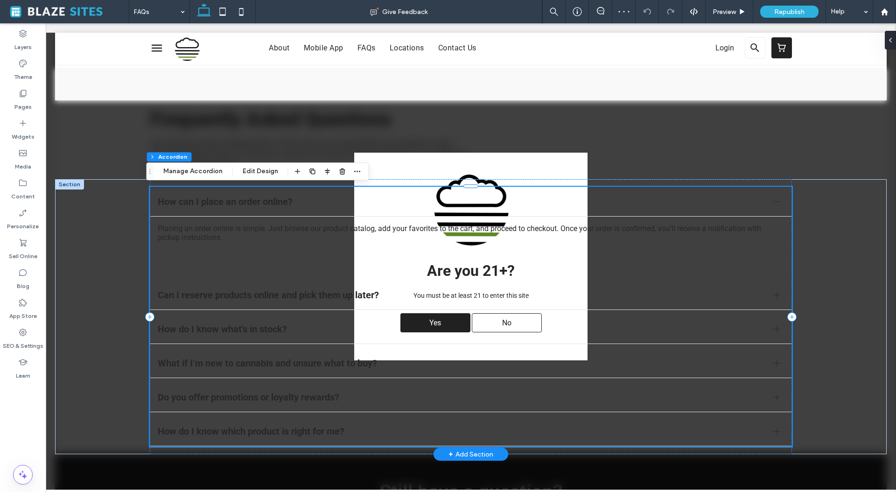
click at [433, 321] on div "How do I know what's in stock?" at bounding box center [470, 329] width 641 height 29
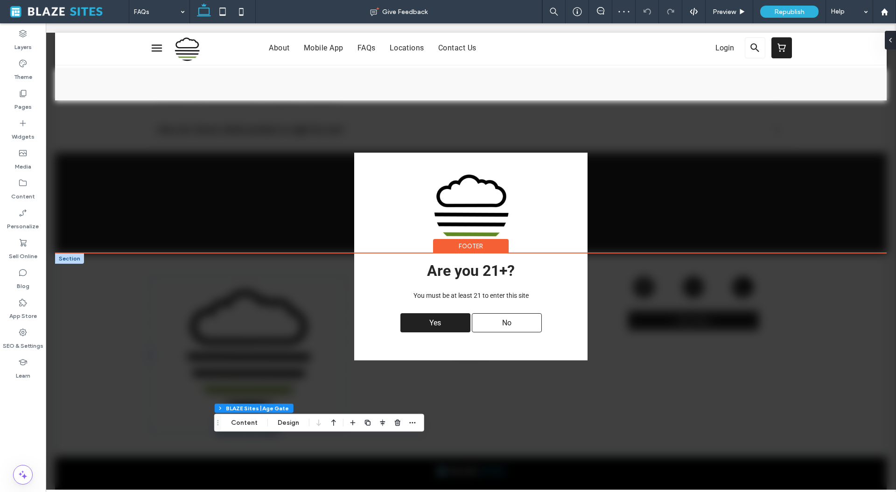
scroll to position [313, 0]
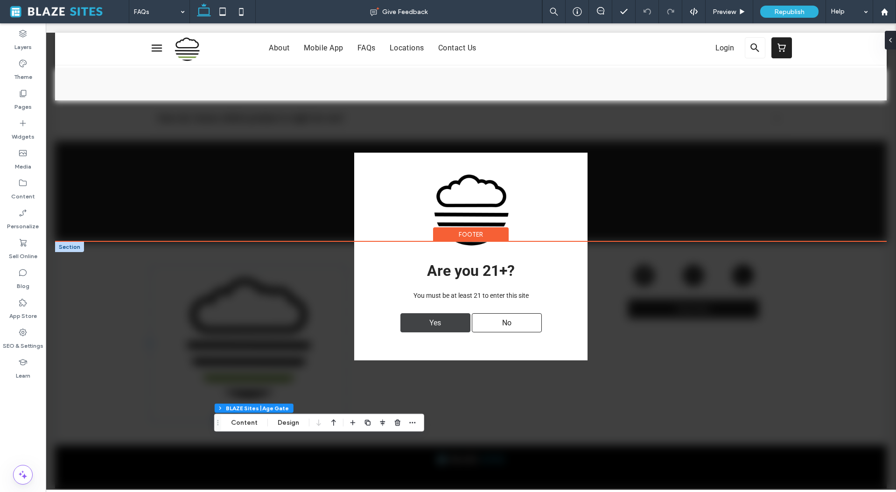
click at [428, 325] on span "Yes" at bounding box center [435, 323] width 18 height 18
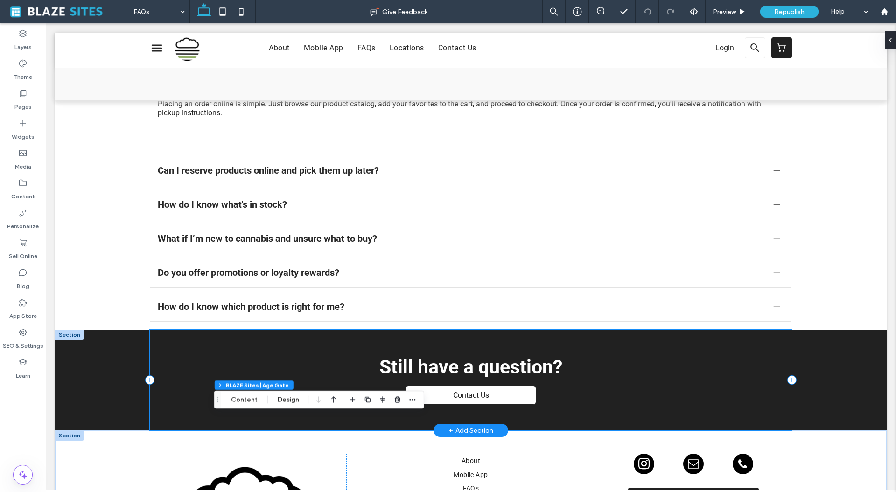
scroll to position [0, 0]
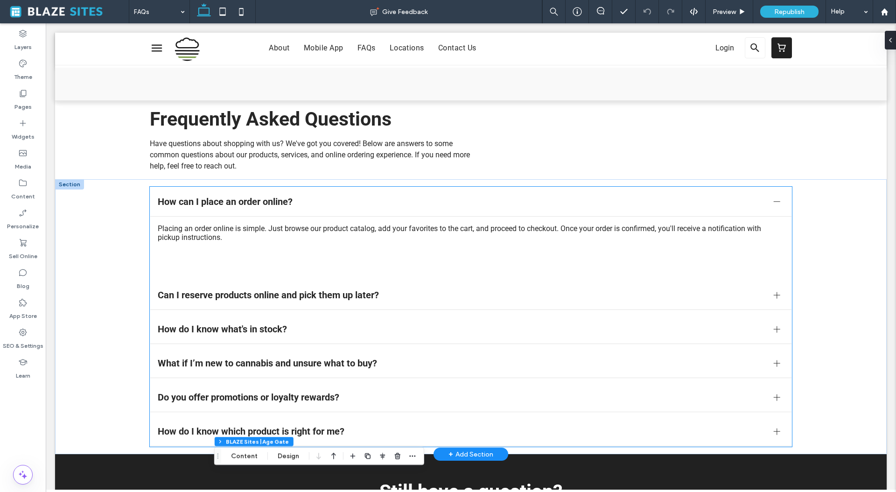
click at [504, 292] on span "Can I reserve products online and pick them up later?" at bounding box center [462, 294] width 609 height 11
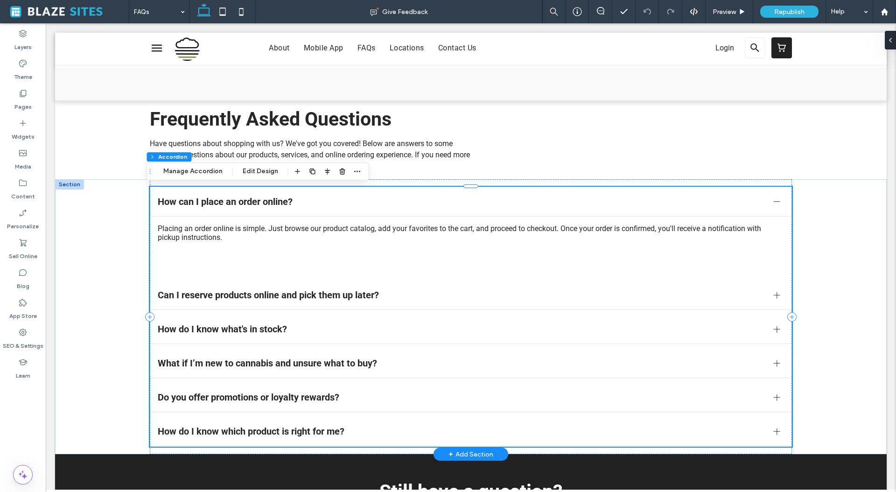
click at [436, 301] on div "Can I reserve products online and pick them up later?" at bounding box center [470, 294] width 641 height 29
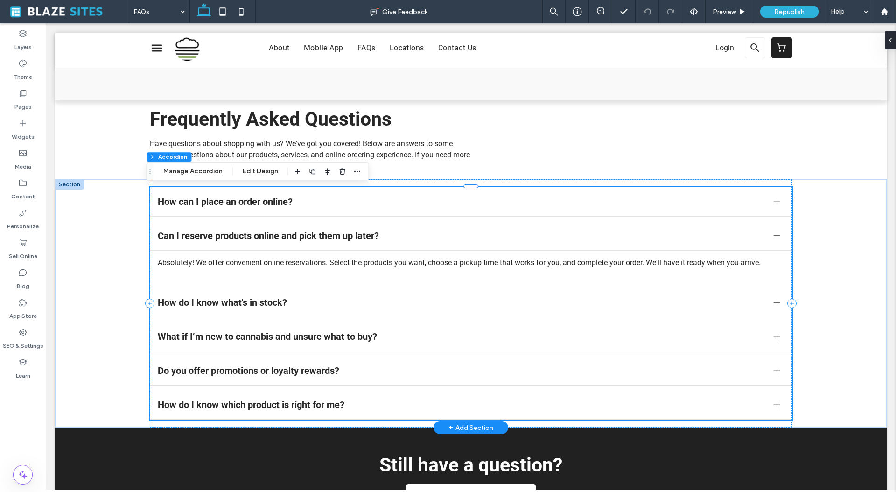
click at [405, 315] on div "How do I know what's in stock?" at bounding box center [470, 302] width 641 height 29
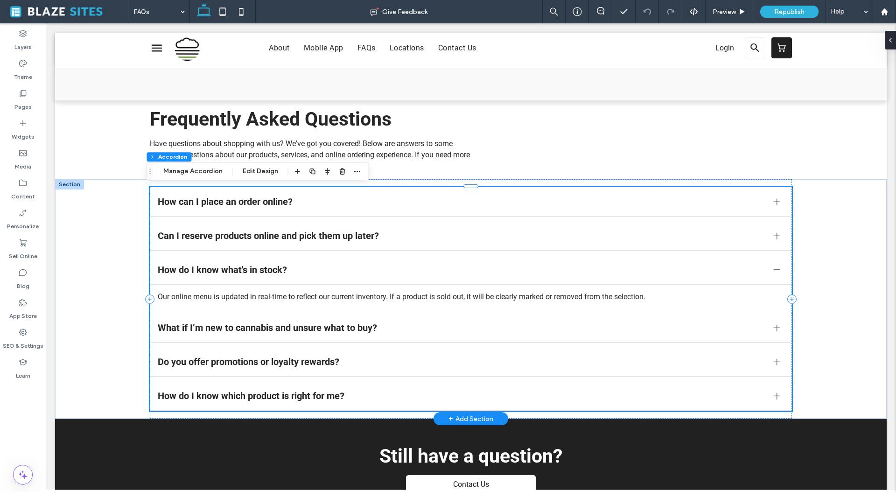
click at [393, 342] on div "What if I’m new to cannabis and unsure what to buy?" at bounding box center [470, 327] width 641 height 29
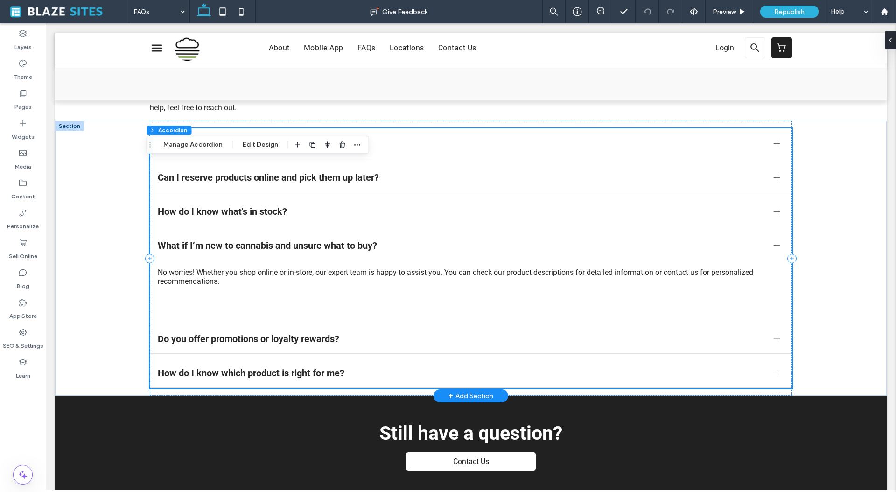
scroll to position [65, 0]
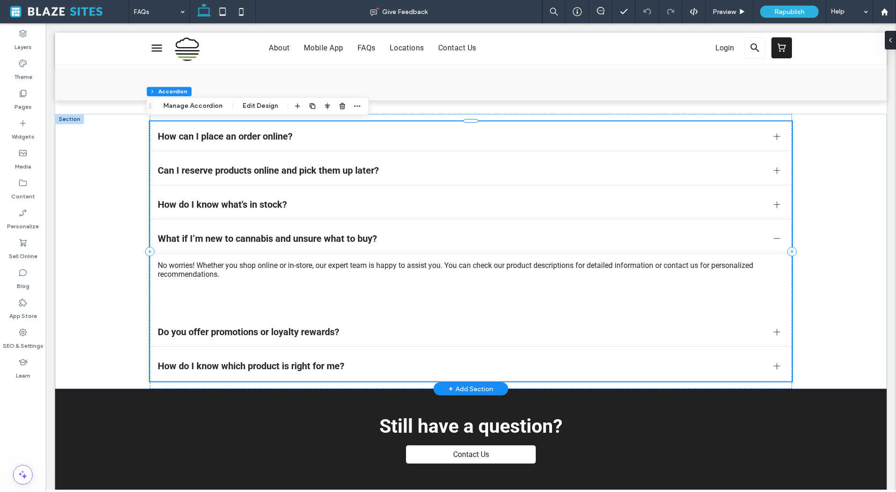
click at [380, 332] on span "Do you offer promotions or loyalty rewards?" at bounding box center [462, 331] width 609 height 11
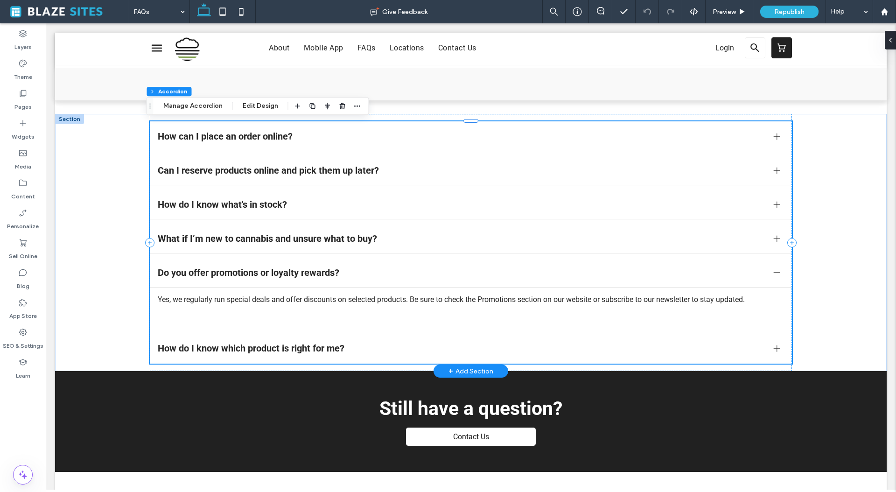
click at [381, 354] on div "How do I know which product is right for me?" at bounding box center [470, 348] width 641 height 29
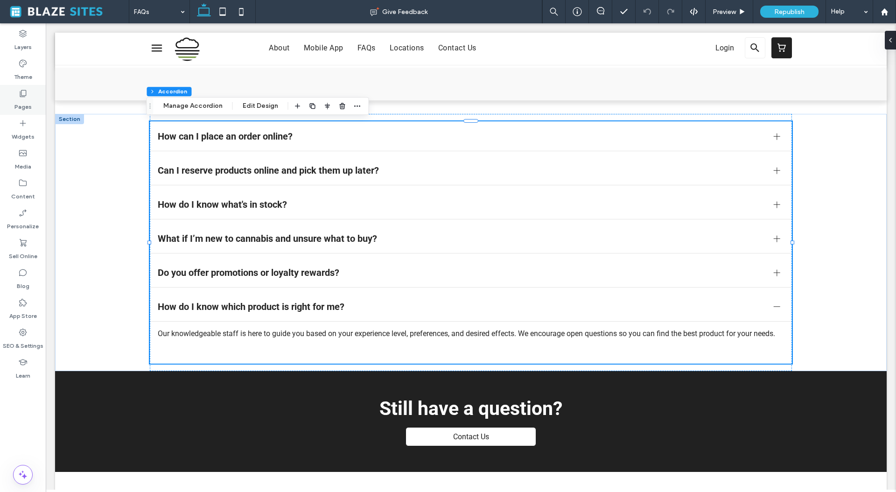
click at [24, 98] on label "Pages" at bounding box center [22, 104] width 17 height 13
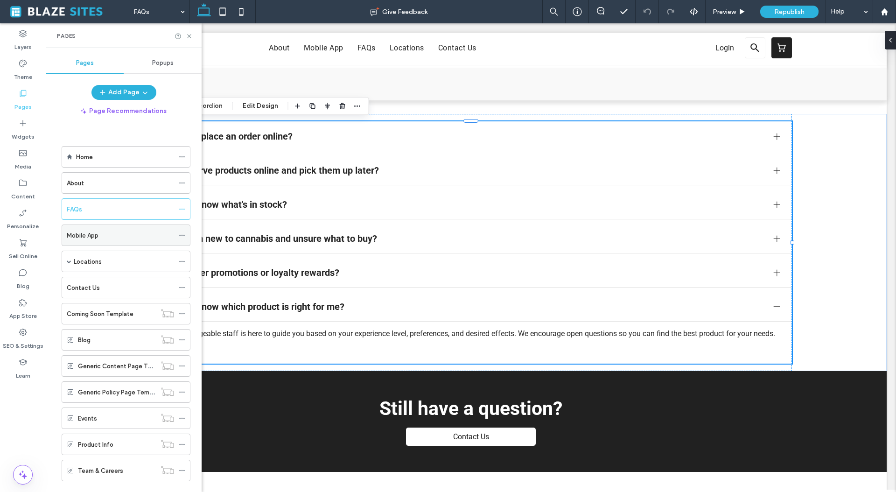
click at [103, 238] on div "Mobile App" at bounding box center [120, 236] width 107 height 10
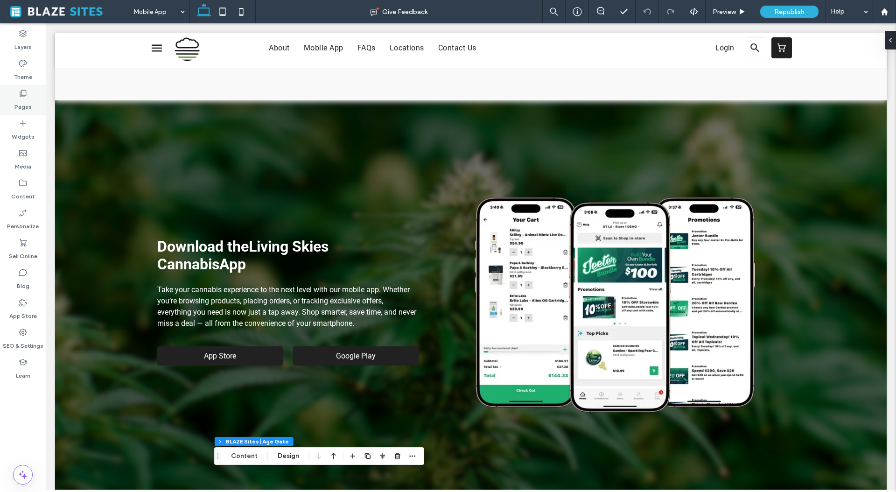
click at [28, 99] on label "Pages" at bounding box center [22, 104] width 17 height 13
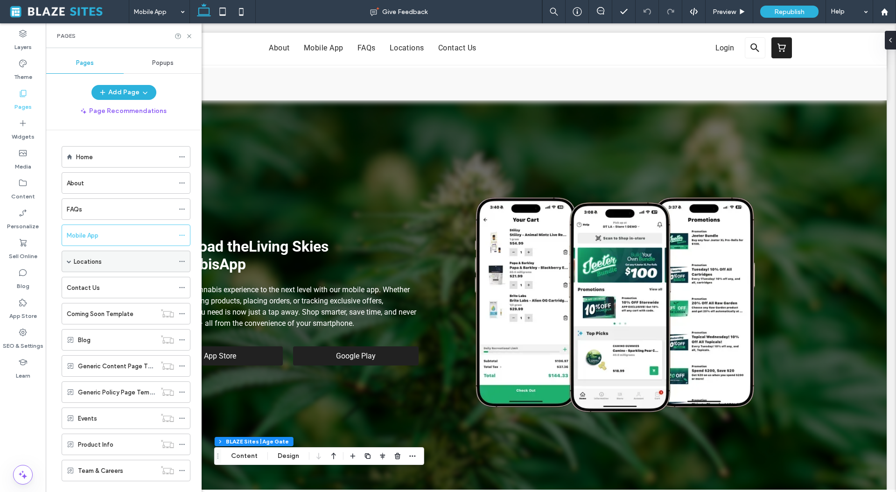
click at [107, 263] on div "Locations" at bounding box center [124, 262] width 100 height 10
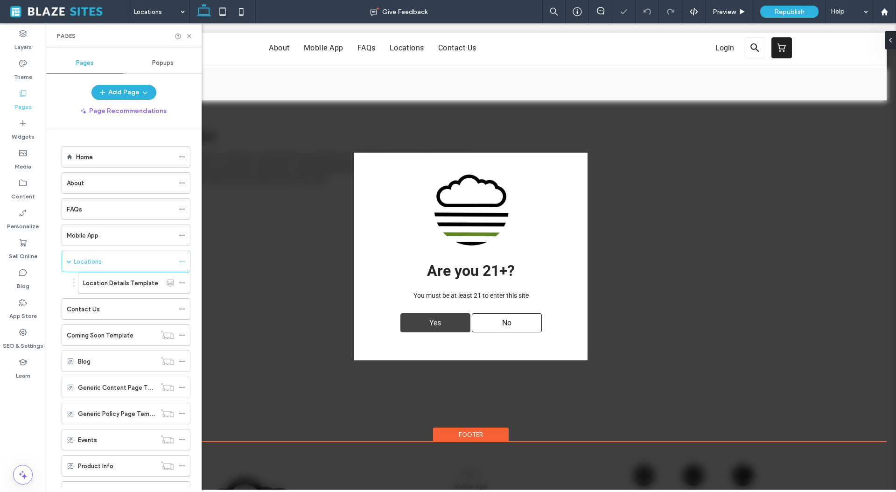
click at [426, 326] on span "Yes" at bounding box center [435, 323] width 18 height 18
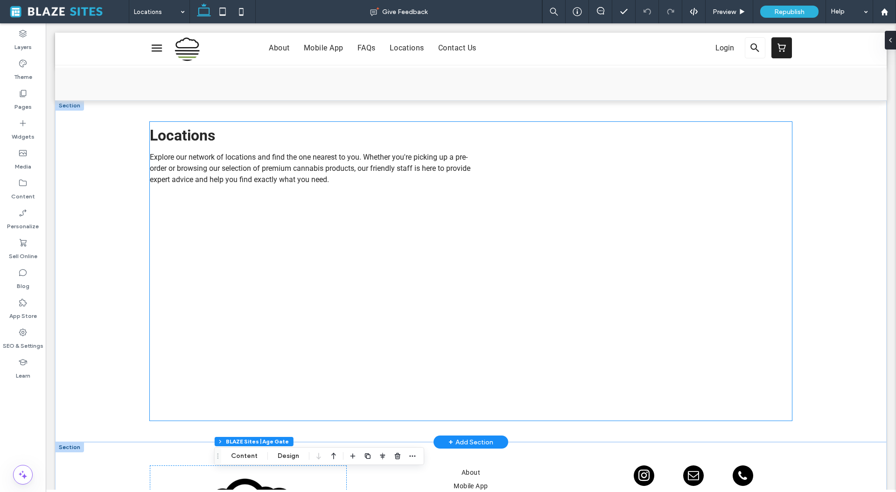
click at [307, 296] on div "Locations Explore our network of locations and find the one nearest to you. Whe…" at bounding box center [471, 271] width 642 height 299
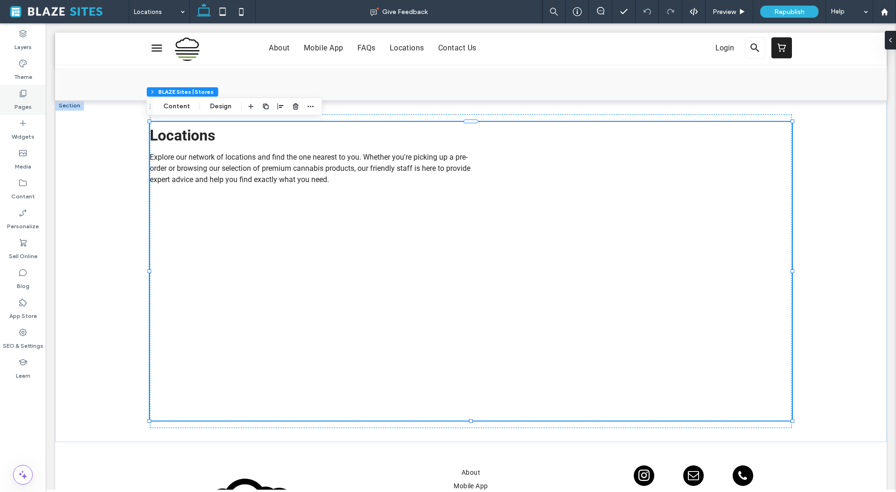
click at [20, 92] on icon at bounding box center [22, 93] width 9 height 9
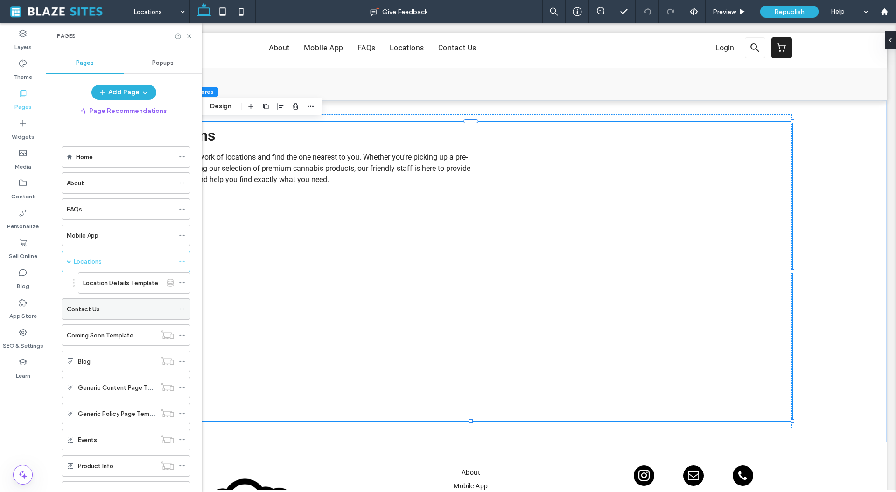
click at [127, 309] on div "Contact Us" at bounding box center [120, 309] width 107 height 10
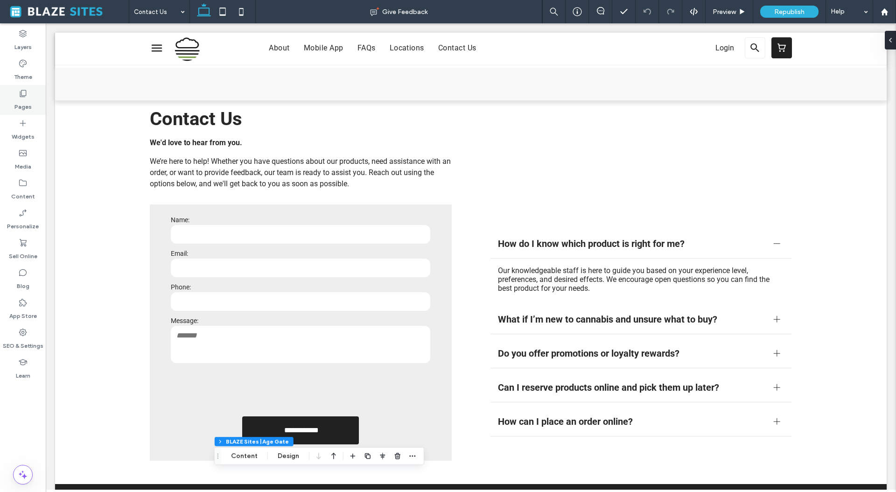
click at [22, 96] on icon at bounding box center [22, 93] width 9 height 9
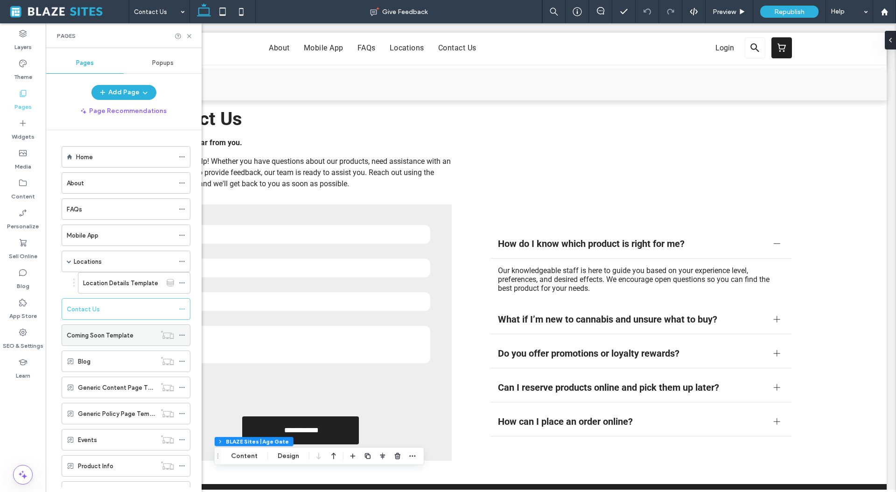
click at [103, 330] on label "Coming Soon Template" at bounding box center [100, 335] width 67 height 16
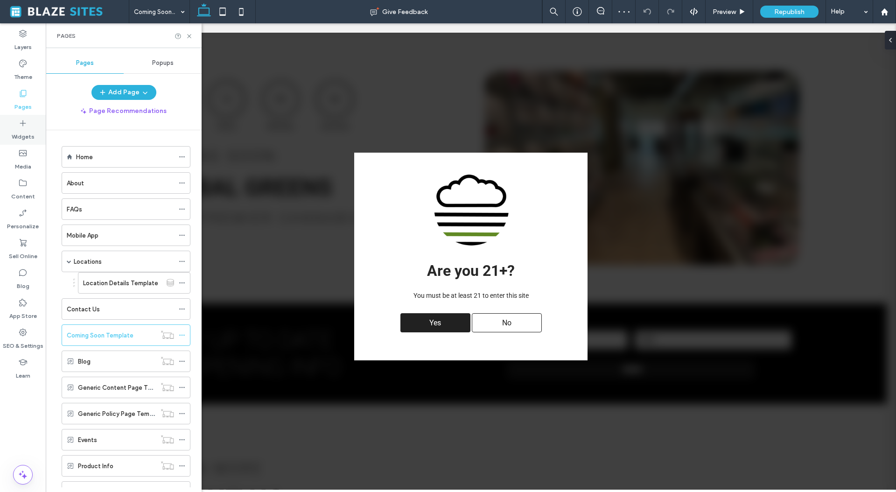
scroll to position [2, 0]
click at [91, 358] on div "Blog" at bounding box center [117, 360] width 78 height 10
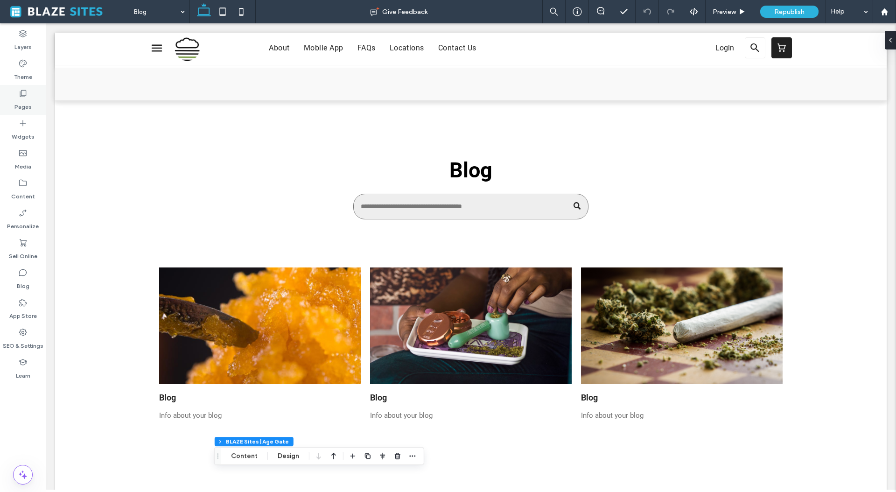
click at [28, 94] on div "Pages" at bounding box center [23, 100] width 46 height 30
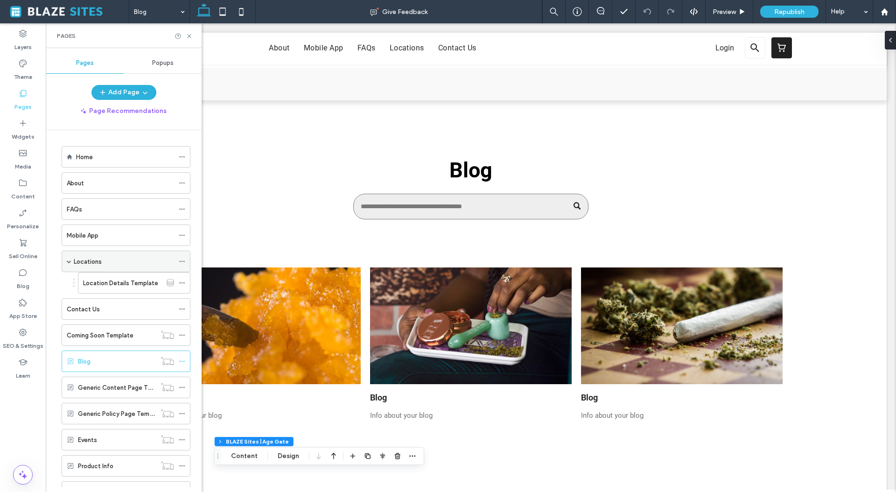
click at [154, 258] on div "Locations" at bounding box center [124, 262] width 100 height 10
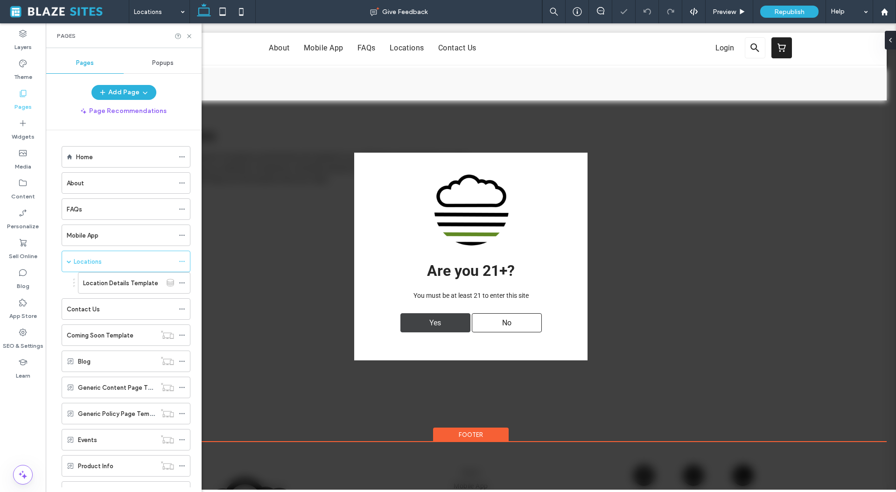
click at [440, 321] on span "Yes" at bounding box center [435, 323] width 18 height 18
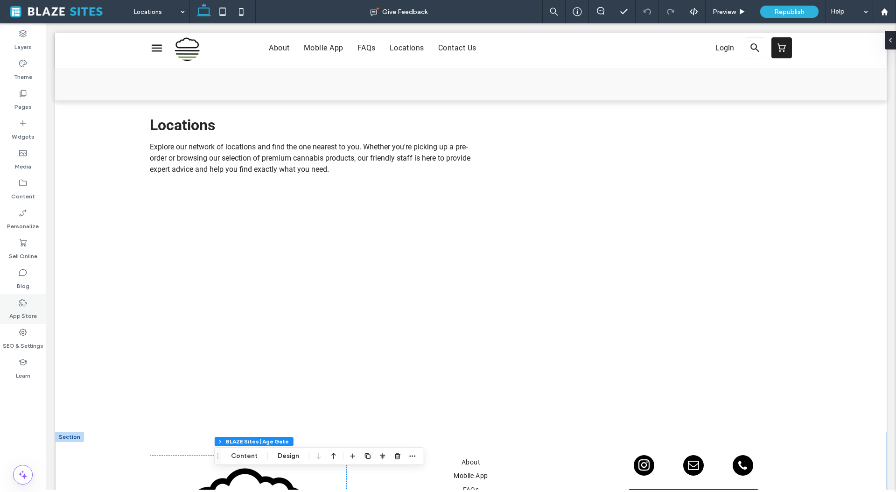
scroll to position [10, 0]
click at [23, 93] on icon at bounding box center [22, 93] width 9 height 9
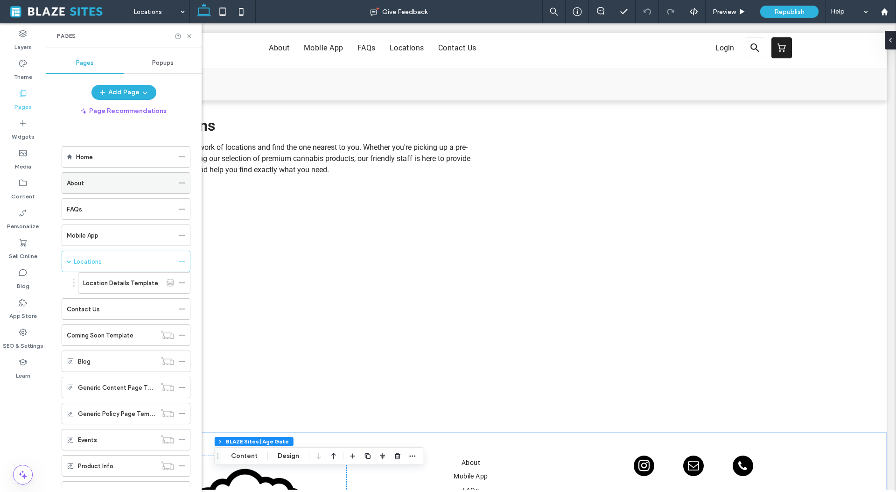
click at [121, 183] on div "About" at bounding box center [120, 183] width 107 height 10
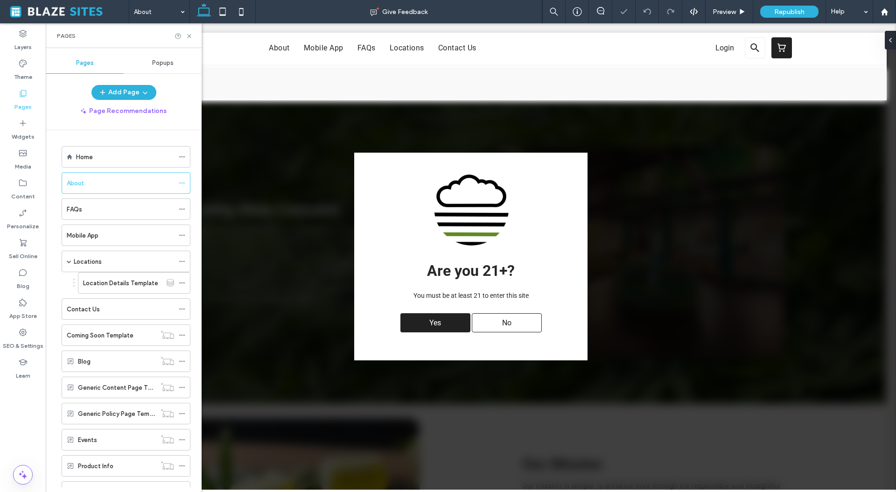
click at [190, 41] on div "Pages" at bounding box center [124, 35] width 156 height 25
click at [187, 35] on icon at bounding box center [189, 36] width 7 height 7
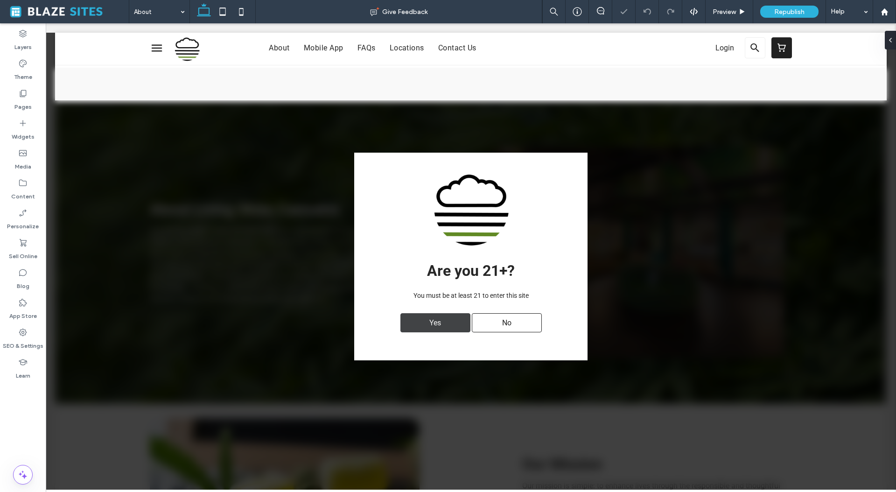
click at [414, 327] on div "Yes" at bounding box center [435, 322] width 70 height 19
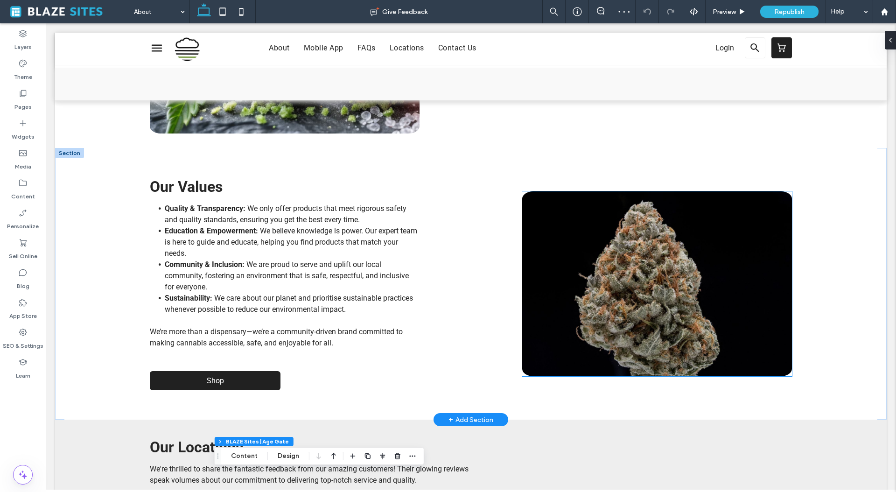
scroll to position [376, 0]
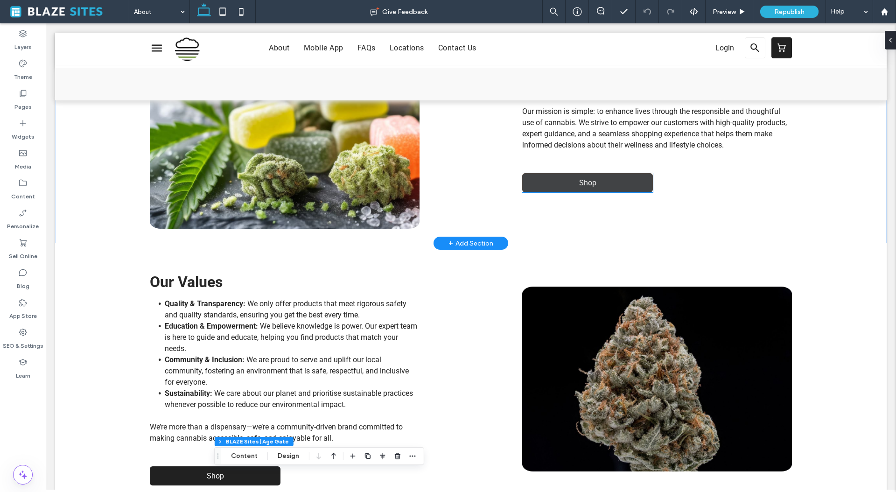
click at [592, 184] on span "Shop" at bounding box center [587, 182] width 17 height 9
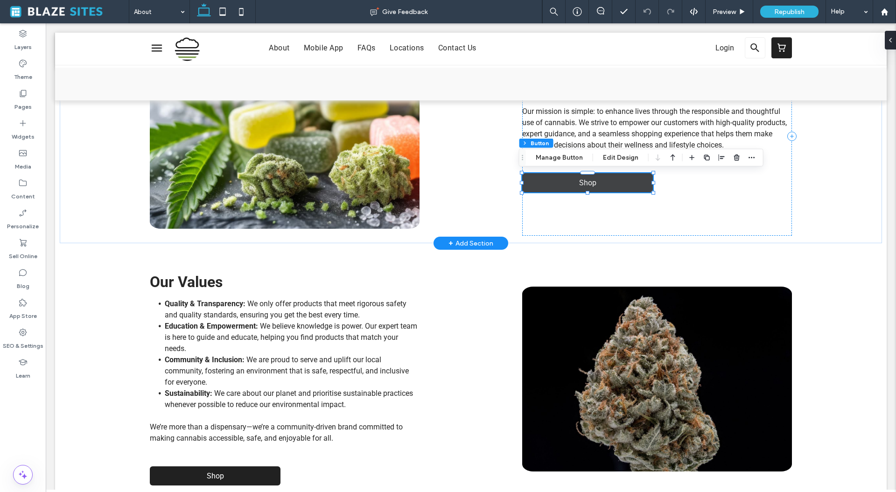
type input "**"
click at [559, 157] on button "Manage Button" at bounding box center [559, 157] width 59 height 11
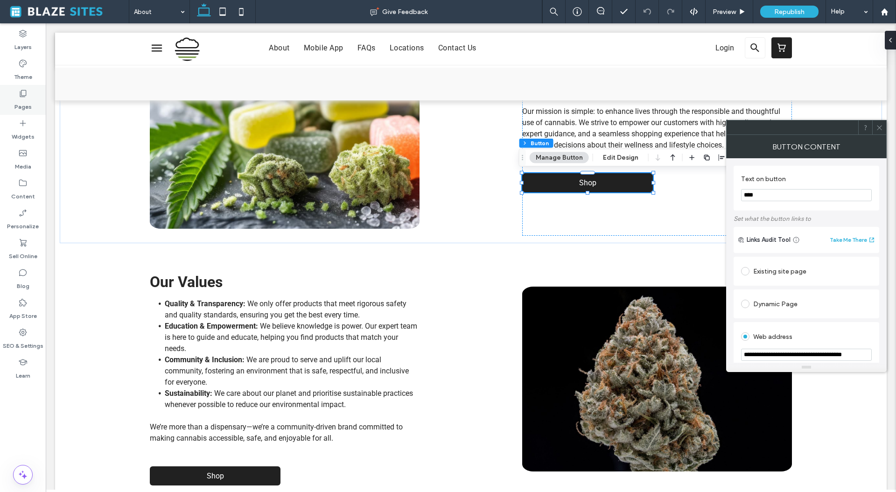
click at [27, 94] on icon at bounding box center [22, 93] width 9 height 9
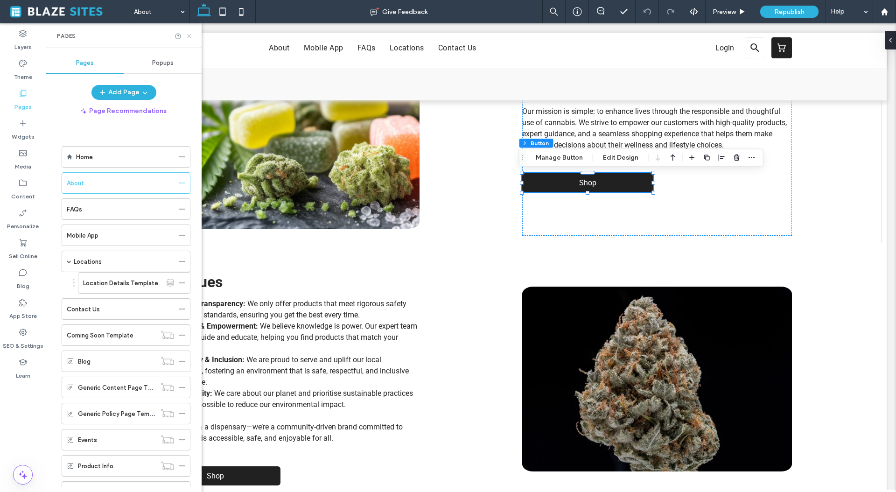
click at [192, 35] on icon at bounding box center [189, 36] width 7 height 7
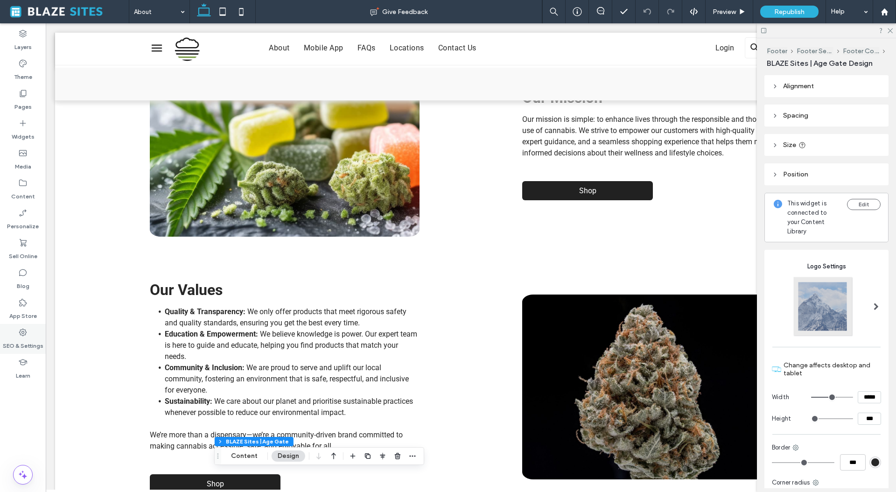
click at [26, 332] on use at bounding box center [22, 332] width 7 height 7
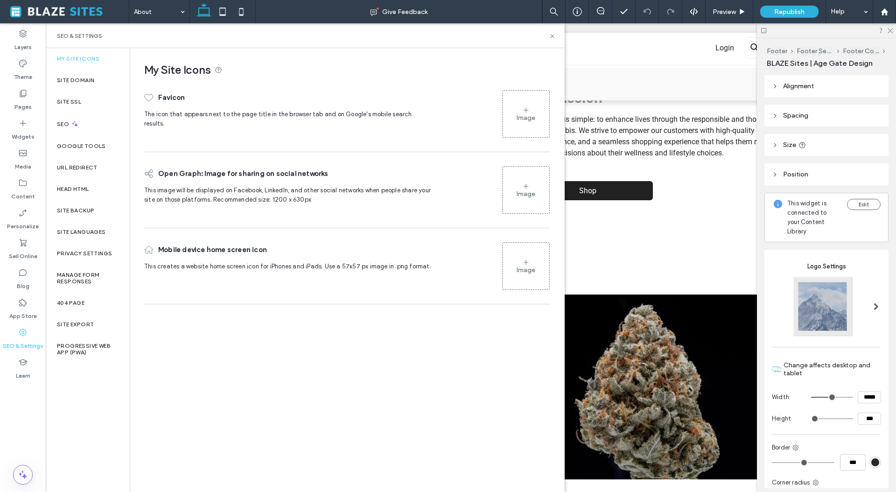
click at [533, 114] on div "Image" at bounding box center [526, 118] width 19 height 8
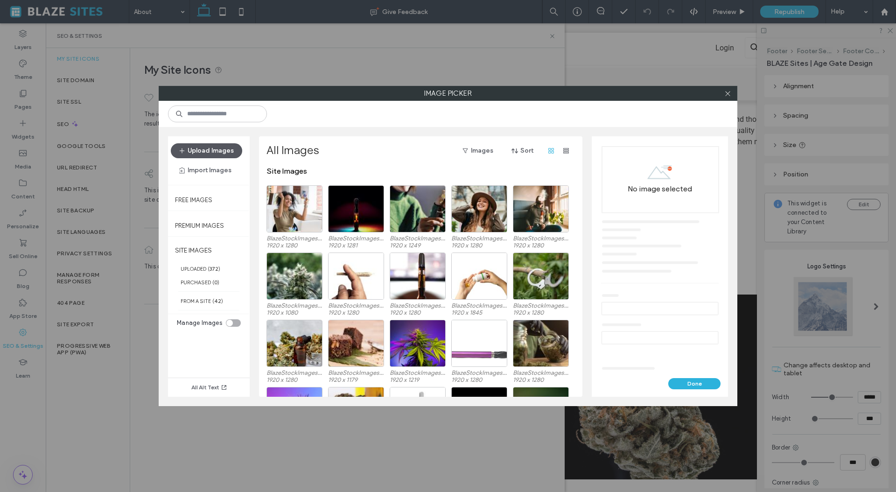
click at [204, 147] on button "Upload Images" at bounding box center [206, 150] width 71 height 15
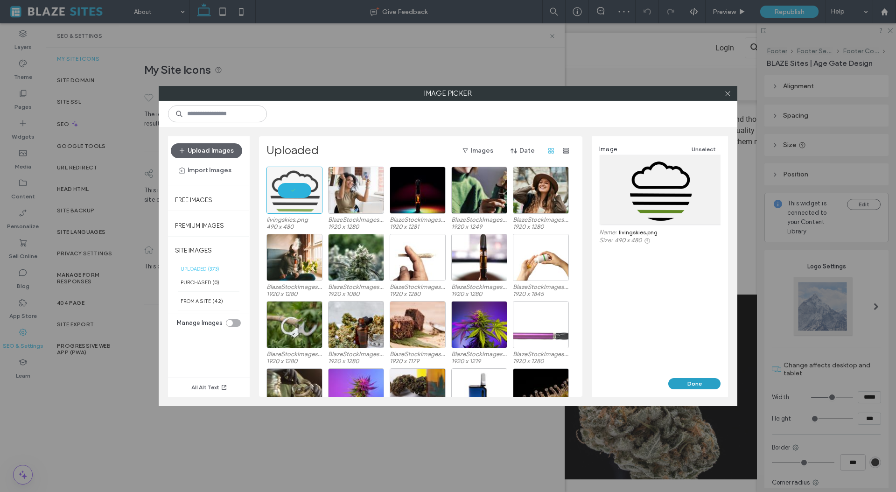
click at [693, 384] on button "Done" at bounding box center [694, 383] width 52 height 11
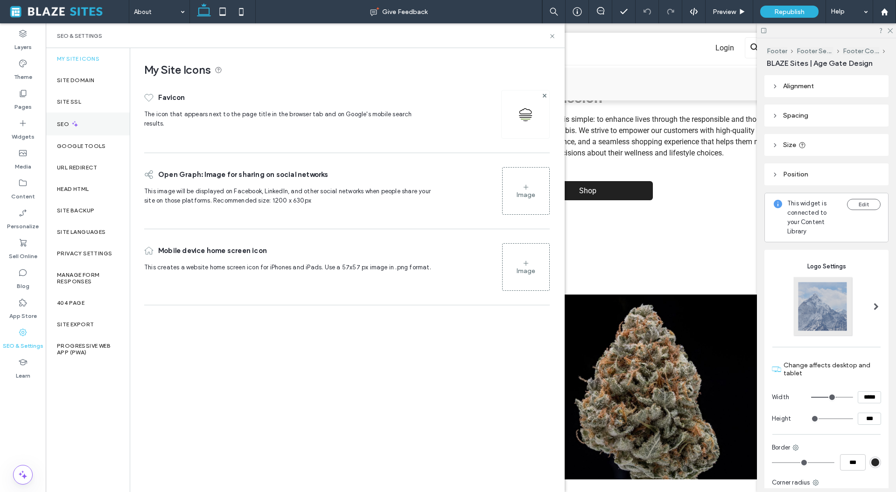
click at [76, 121] on icon at bounding box center [75, 124] width 8 height 8
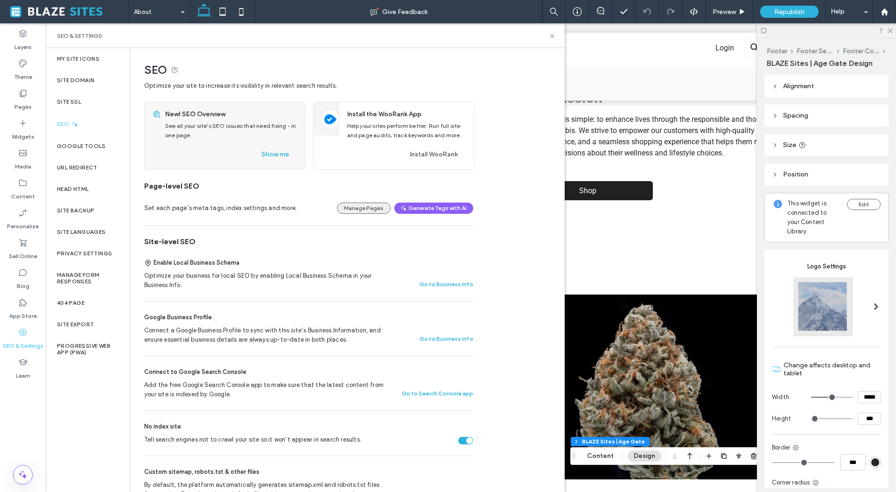
click at [373, 210] on button "Manage Pages" at bounding box center [364, 208] width 54 height 11
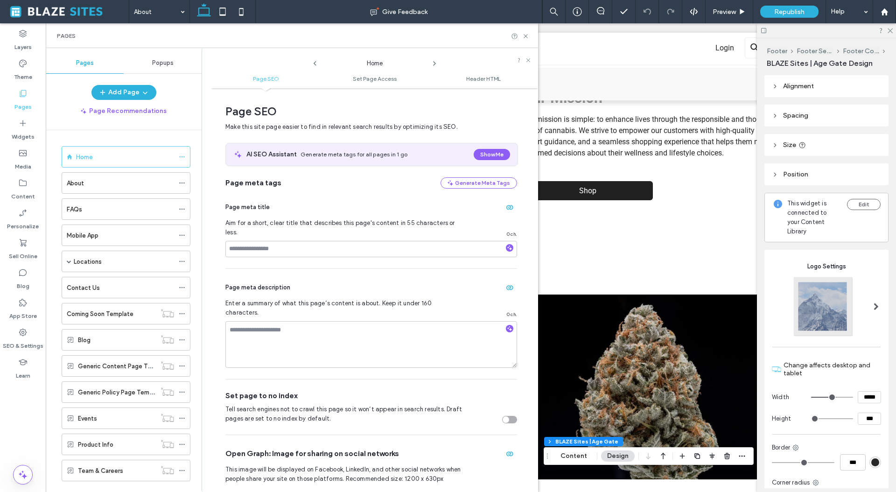
scroll to position [5, 0]
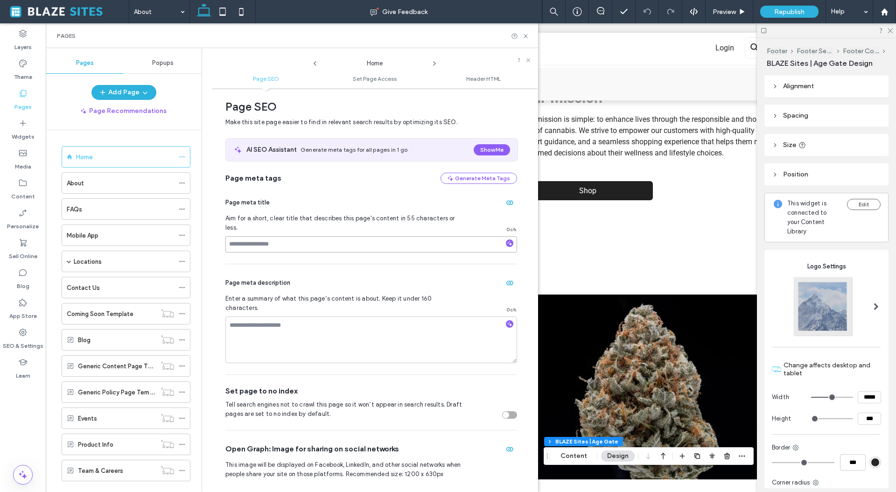
click at [317, 236] on input at bounding box center [371, 244] width 292 height 16
type input "**********"
click at [310, 324] on textarea at bounding box center [371, 339] width 292 height 47
click at [507, 322] on use "button" at bounding box center [509, 324] width 5 height 5
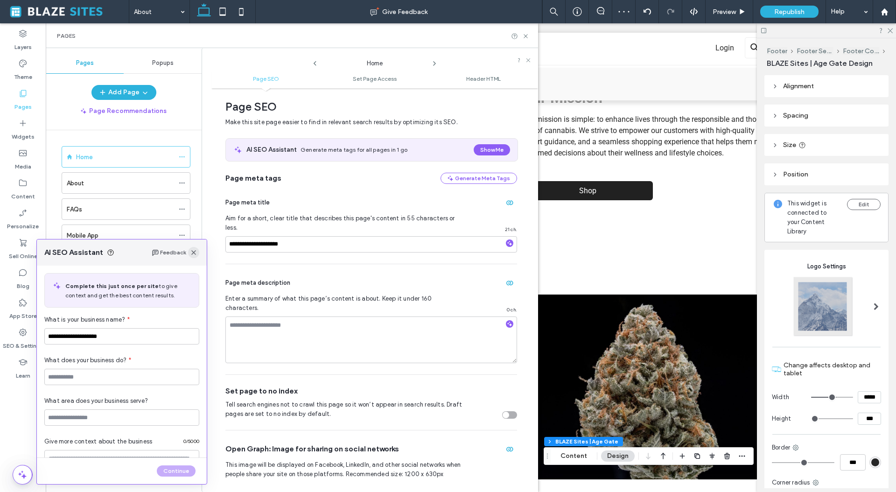
click at [192, 252] on icon "button" at bounding box center [193, 252] width 7 height 7
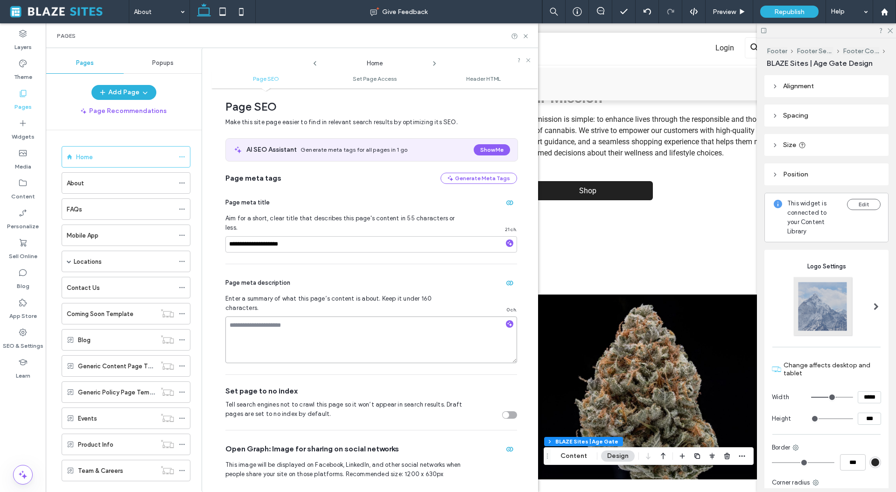
click at [252, 316] on textarea at bounding box center [371, 339] width 292 height 47
paste textarea "**********"
type textarea "**********"
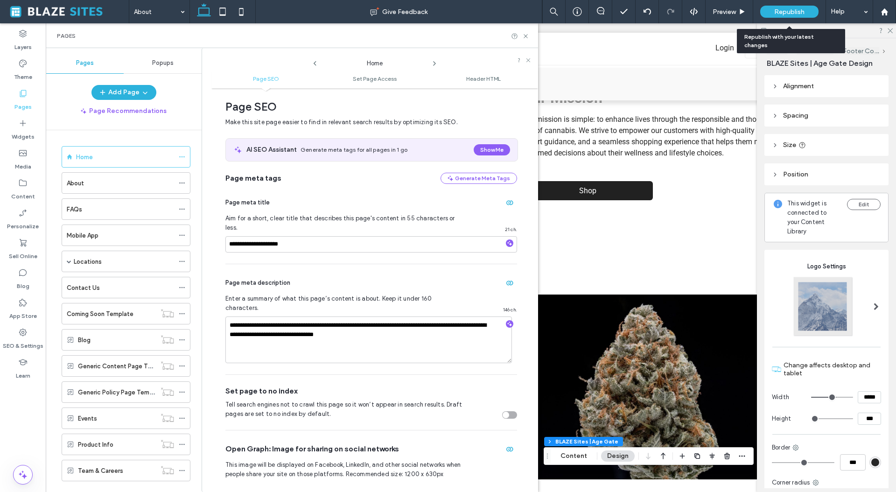
click at [776, 10] on span "Republish" at bounding box center [789, 12] width 30 height 8
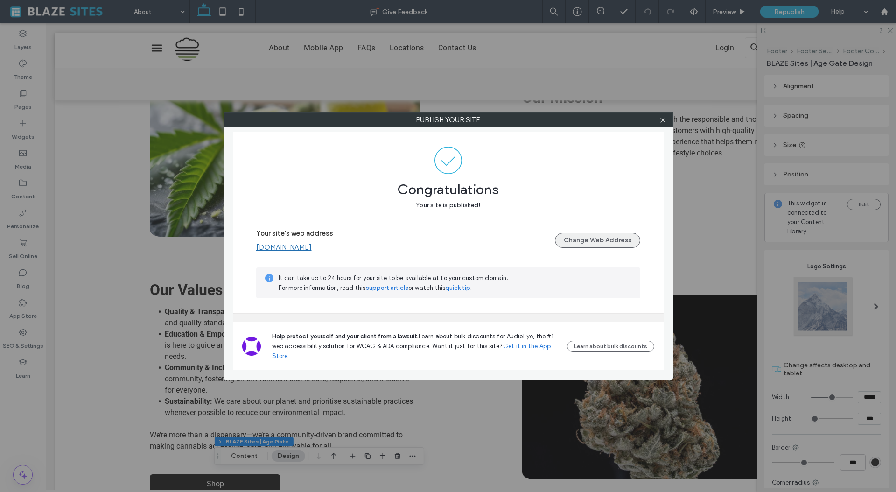
click at [604, 242] on button "Change Web Address" at bounding box center [597, 240] width 85 height 15
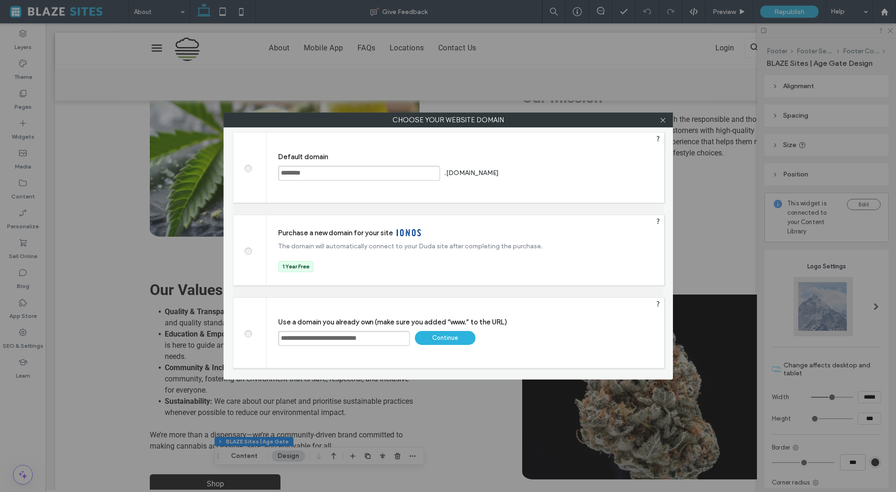
click at [248, 169] on span at bounding box center [248, 167] width 0 height 7
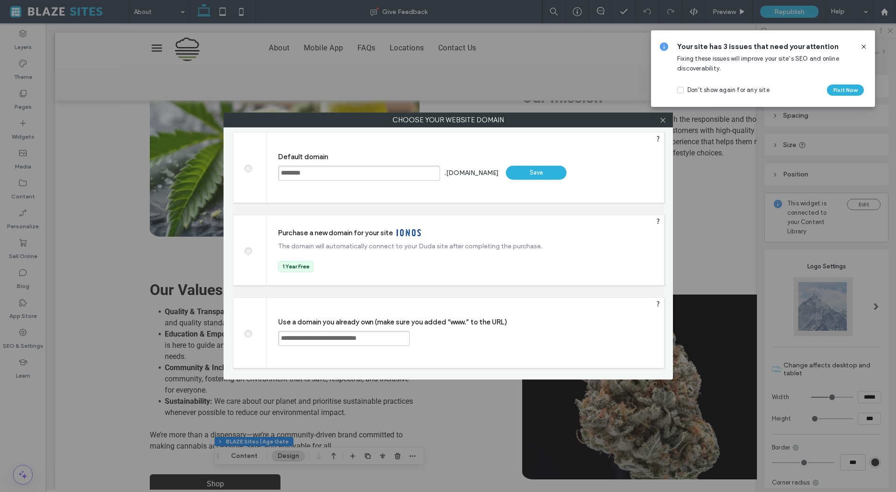
click at [341, 176] on input "********" at bounding box center [359, 173] width 162 height 15
type input "**********"
click at [540, 174] on div "Save" at bounding box center [536, 173] width 61 height 14
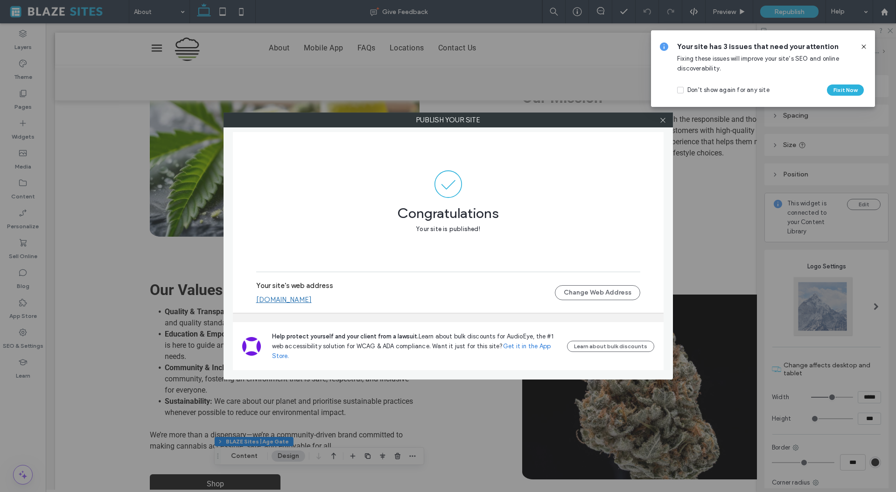
click at [863, 46] on use at bounding box center [863, 46] width 4 height 4
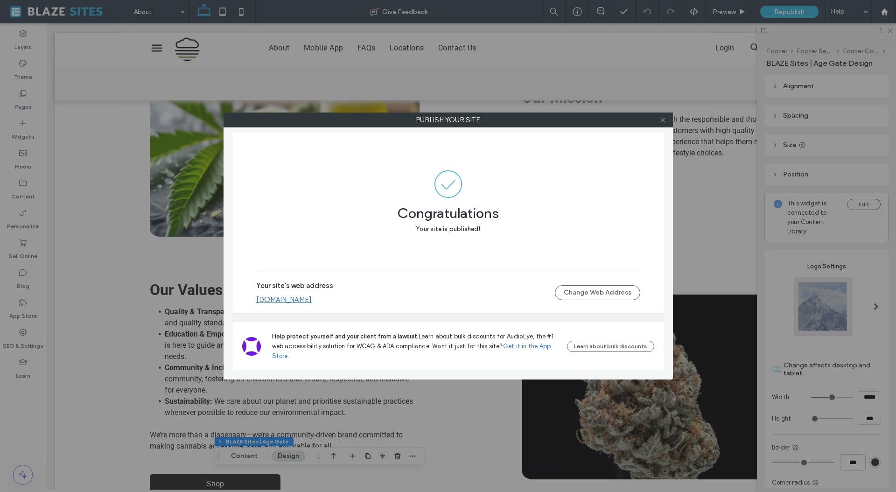
click at [665, 119] on icon at bounding box center [662, 120] width 7 height 7
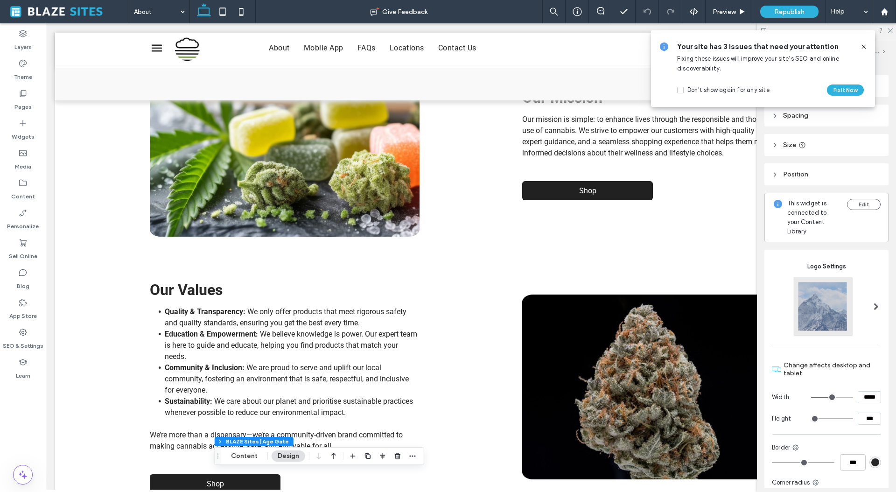
click at [69, 13] on span at bounding box center [68, 11] width 122 height 19
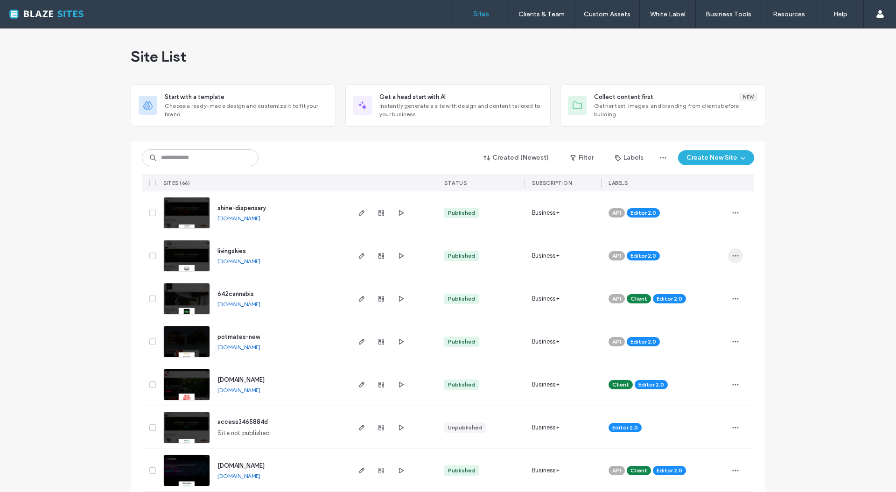
click at [728, 256] on span "button" at bounding box center [735, 255] width 15 height 15
click at [700, 313] on span "Assign Label" at bounding box center [691, 315] width 35 height 9
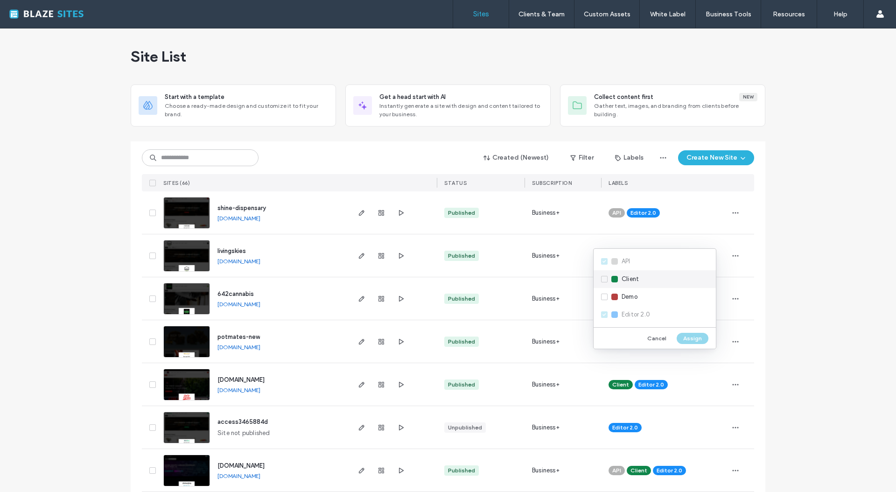
click at [609, 280] on div "Client" at bounding box center [655, 279] width 122 height 18
click at [700, 337] on button "Assign" at bounding box center [693, 338] width 32 height 11
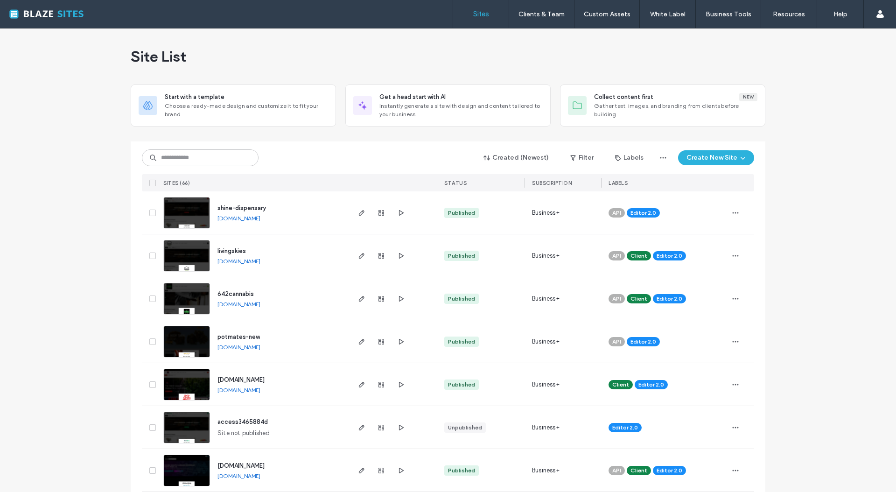
click at [260, 260] on link "[DOMAIN_NAME]" at bounding box center [238, 261] width 43 height 7
click at [251, 263] on link "[DOMAIN_NAME]" at bounding box center [238, 261] width 43 height 7
